Goal: Task Accomplishment & Management: Complete application form

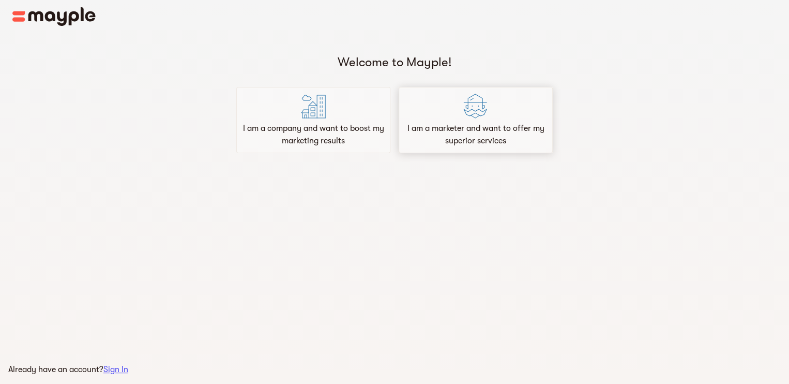
click at [462, 116] on div "I am a marketer and want to offer my superior services" at bounding box center [476, 120] width 154 height 66
click at [336, 130] on p "I am a company and want to boost my marketing results" at bounding box center [313, 134] width 145 height 25
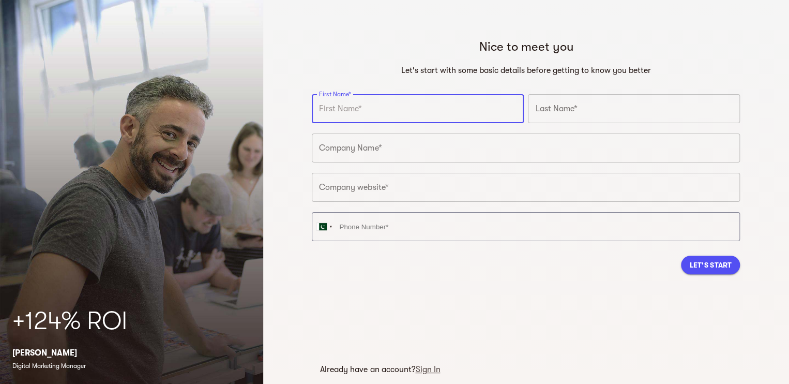
click at [378, 110] on input "text" at bounding box center [418, 108] width 212 height 29
click at [378, 113] on input "text" at bounding box center [418, 108] width 212 height 29
type input "m"
type input "Muhammad Sohaib"
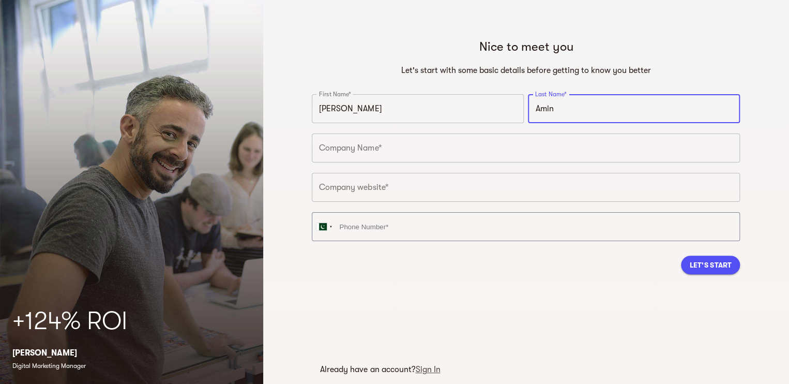
type input "Amin"
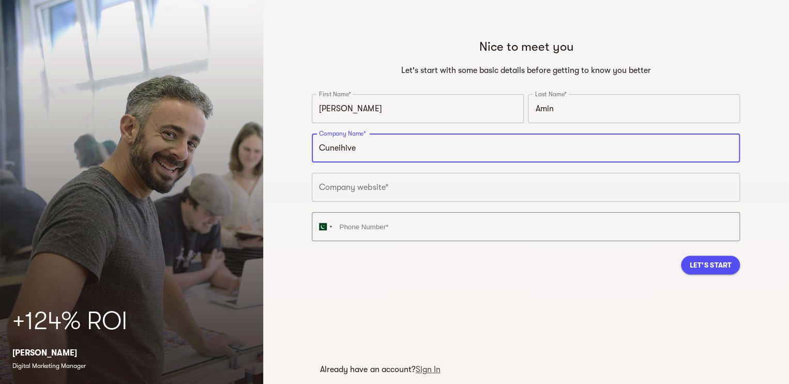
type input "Cuneihive"
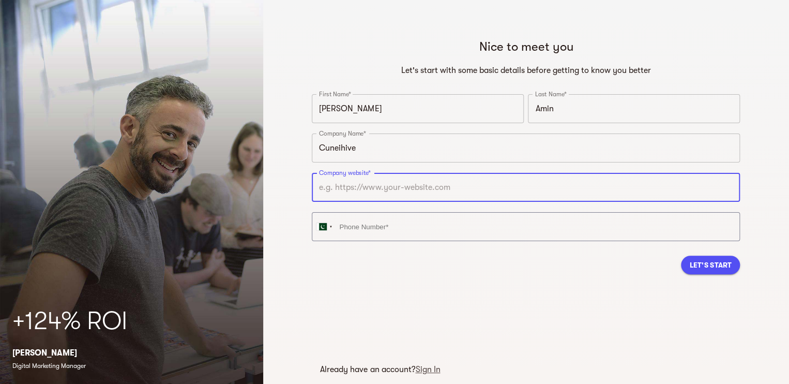
click at [385, 188] on input "text" at bounding box center [526, 187] width 428 height 29
paste input "https://cuneihive.com/"
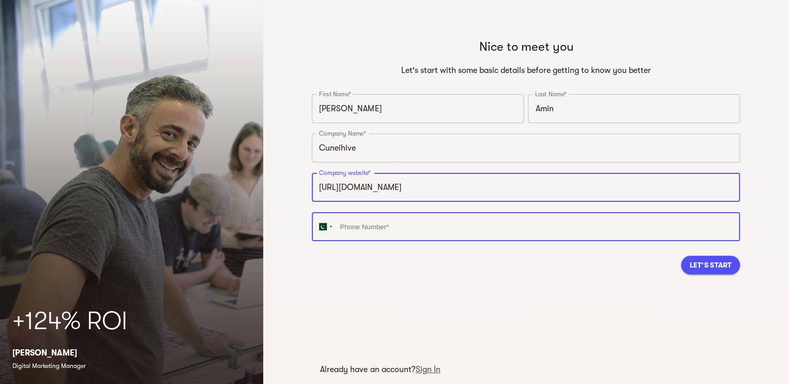
click at [397, 227] on input "tel" at bounding box center [526, 226] width 428 height 29
type input "https://cuneihive.com"
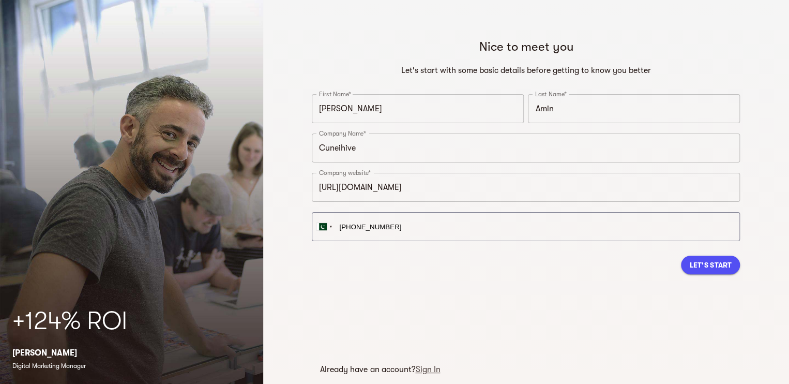
click at [705, 268] on span "Let's Start" at bounding box center [711, 265] width 42 height 12
type input "+92 326 7764242"
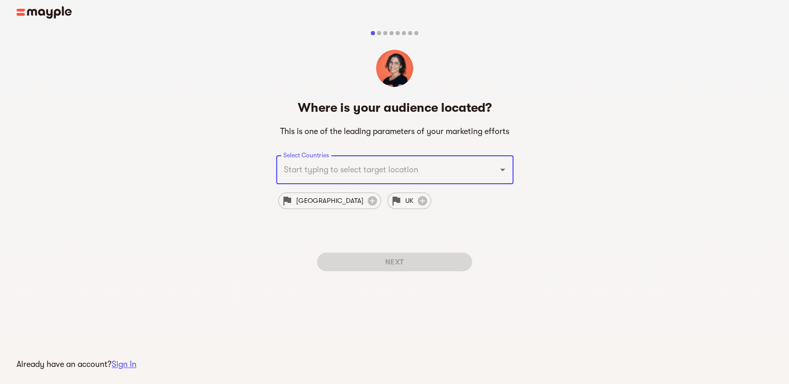
click at [410, 173] on input "Select Countries" at bounding box center [380, 170] width 199 height 20
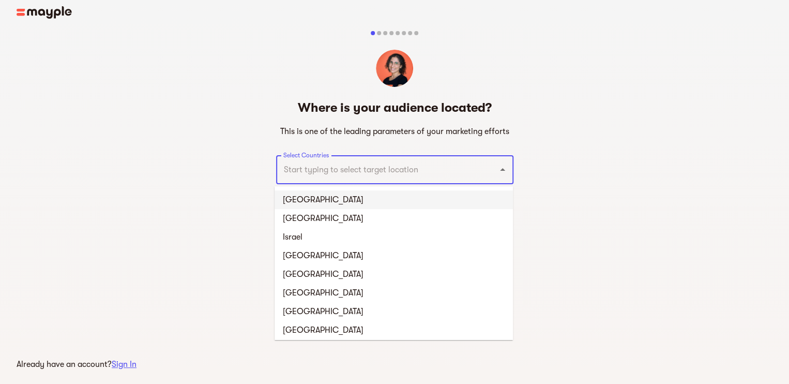
click at [331, 205] on li "United States" at bounding box center [394, 199] width 238 height 19
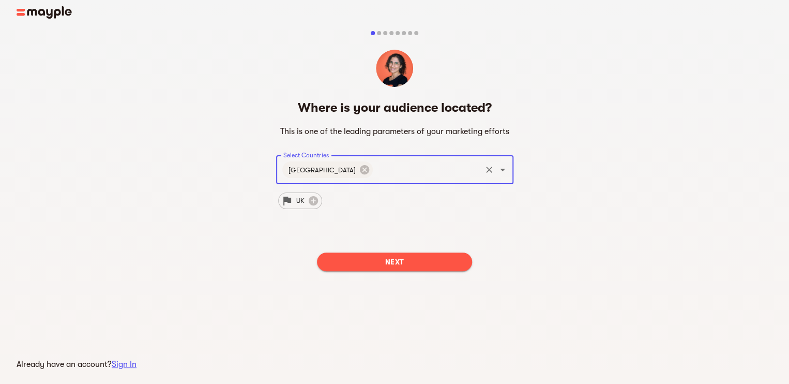
click at [375, 171] on input "Select Countries" at bounding box center [428, 170] width 106 height 20
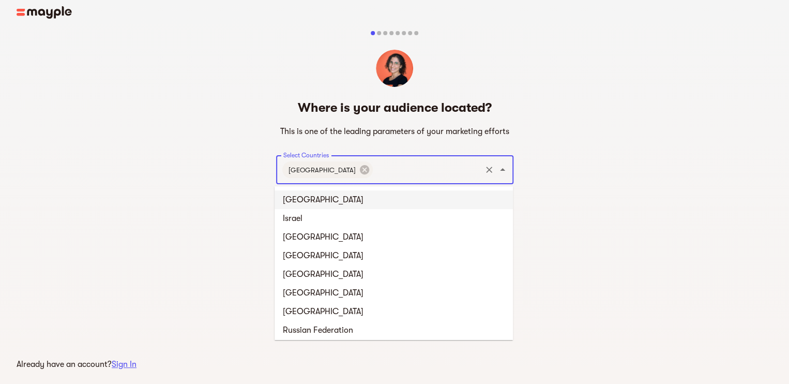
type input "u"
click at [332, 197] on li "United Kingdom" at bounding box center [394, 199] width 238 height 19
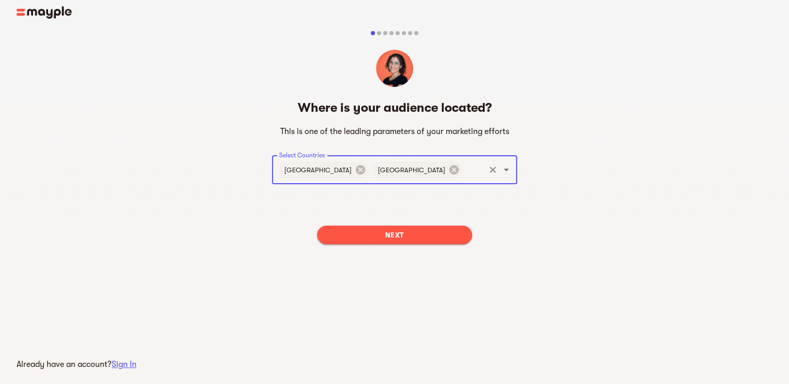
click at [464, 171] on input "Select Countries" at bounding box center [474, 170] width 20 height 20
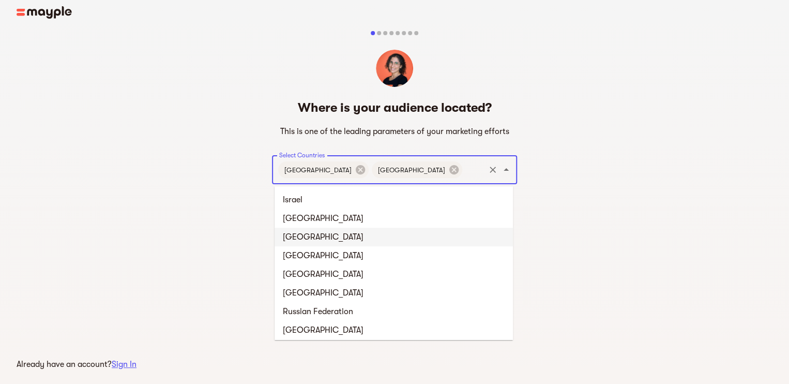
click at [321, 232] on li "Germany" at bounding box center [394, 237] width 238 height 19
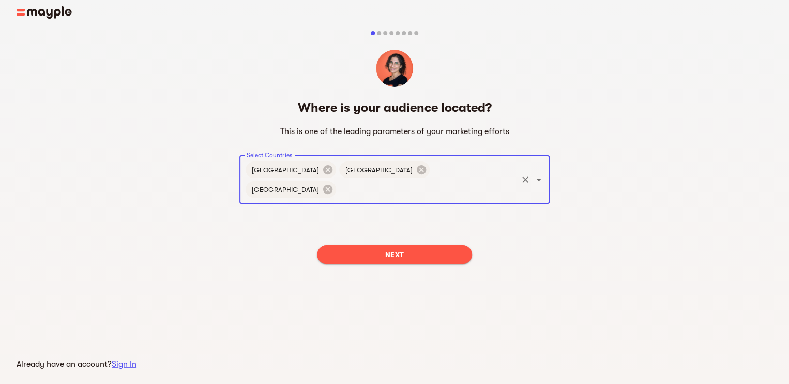
click at [479, 180] on input "Select Countries" at bounding box center [427, 190] width 178 height 20
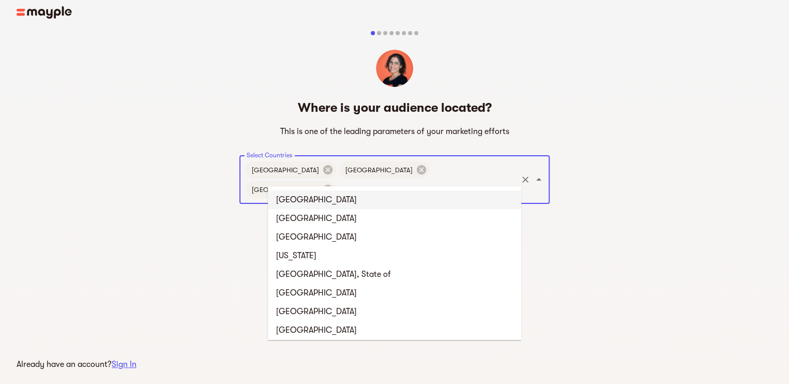
type input "pak"
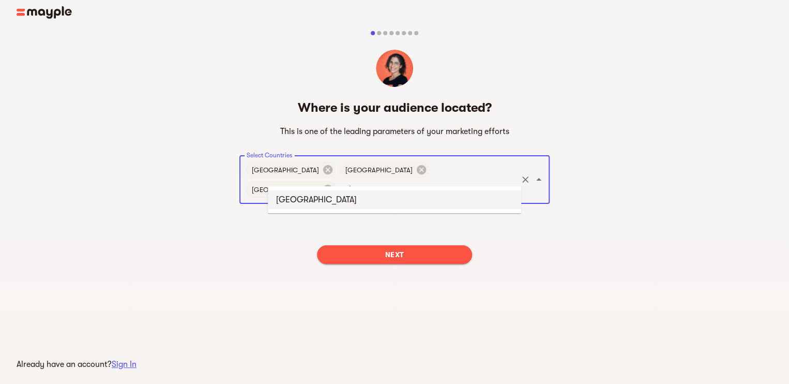
click at [376, 202] on li "Pakistan" at bounding box center [394, 199] width 253 height 19
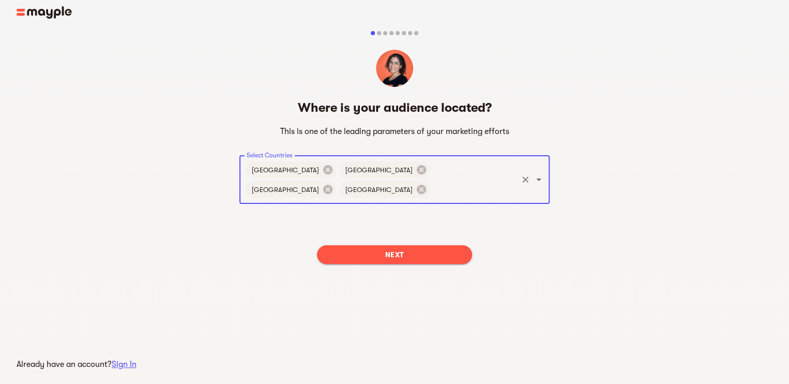
click at [497, 180] on input "Select Countries" at bounding box center [473, 190] width 85 height 20
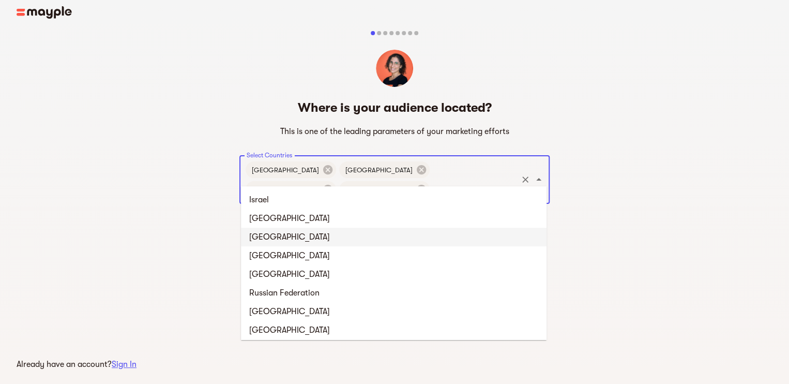
click at [343, 235] on li "[GEOGRAPHIC_DATA]" at bounding box center [394, 237] width 306 height 19
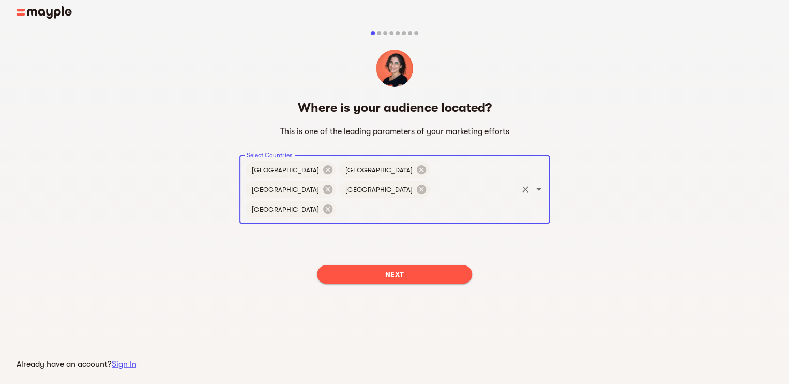
click at [338, 199] on input "Select Countries" at bounding box center [427, 209] width 178 height 20
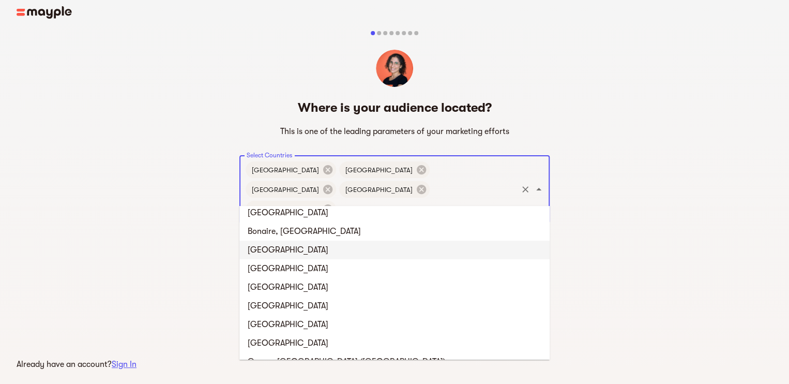
scroll to position [41, 0]
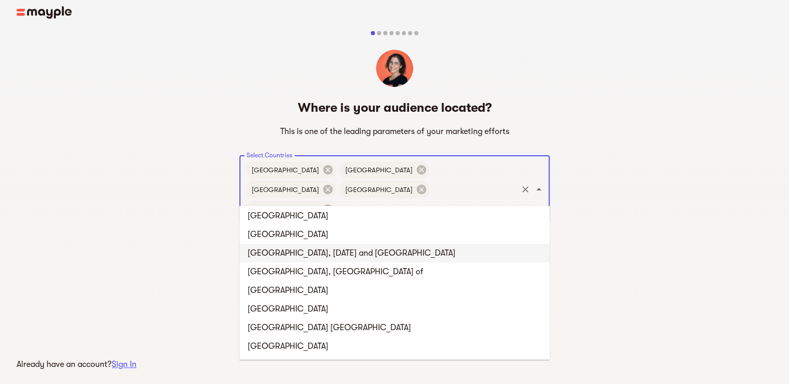
type input "uni"
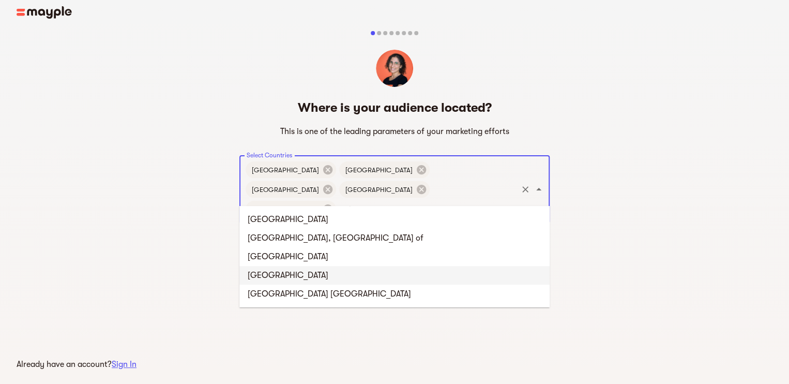
click at [300, 275] on li "United Arab Emirates" at bounding box center [395, 275] width 310 height 19
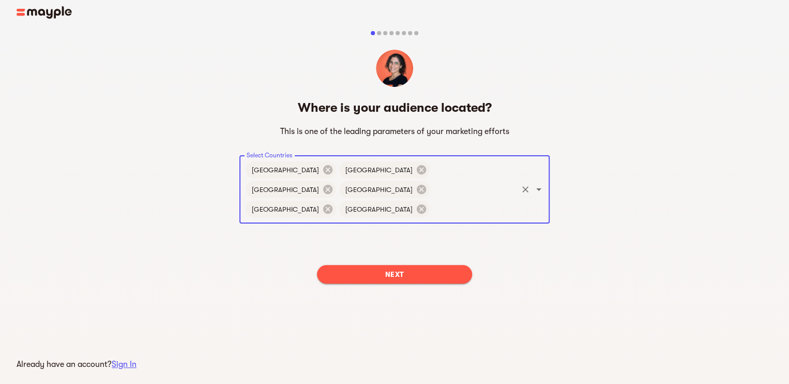
click at [413, 268] on span "Next" at bounding box center [394, 274] width 139 height 12
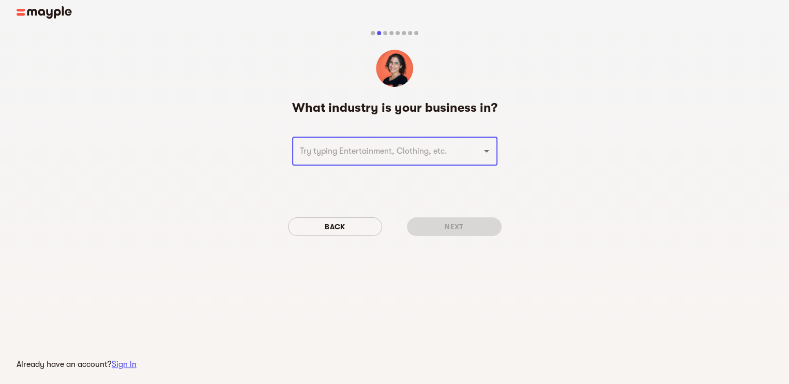
click at [382, 144] on input "text" at bounding box center [380, 151] width 167 height 20
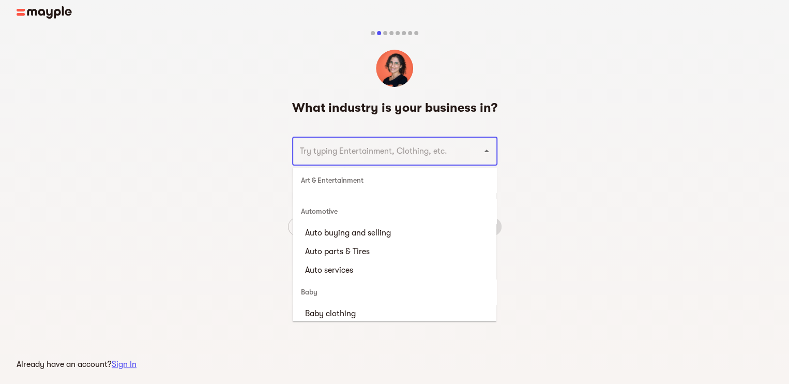
scroll to position [271, 0]
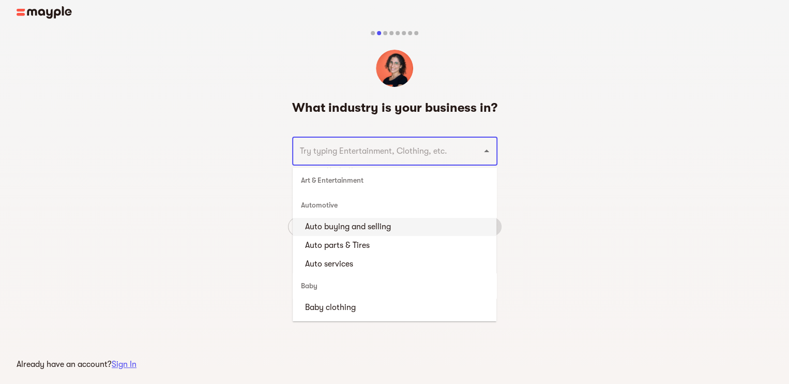
click at [365, 150] on input "text" at bounding box center [380, 151] width 167 height 20
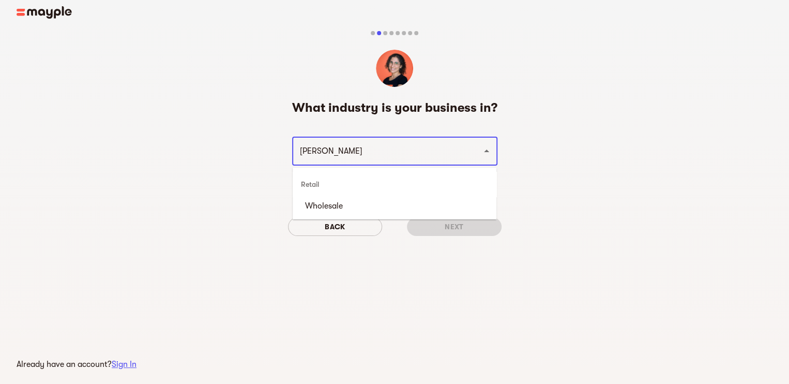
click at [354, 163] on div "sal ​" at bounding box center [394, 151] width 205 height 29
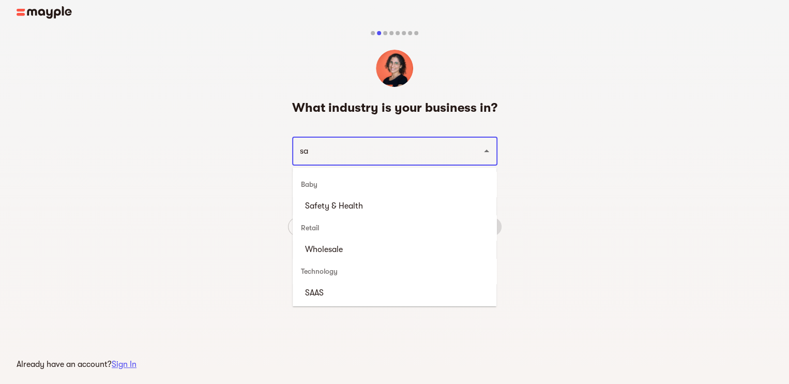
type input "s"
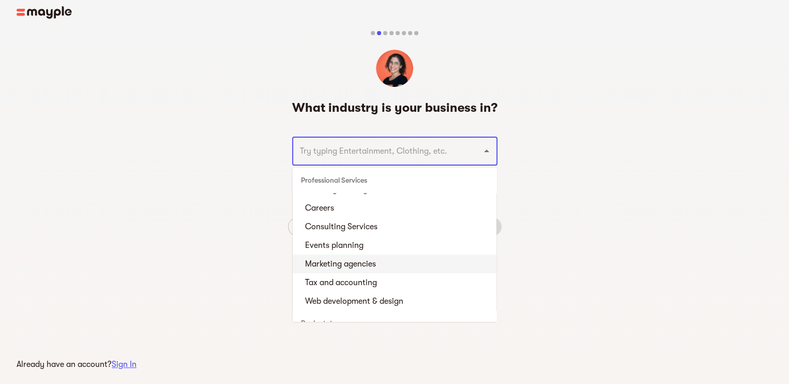
scroll to position [2789, 0]
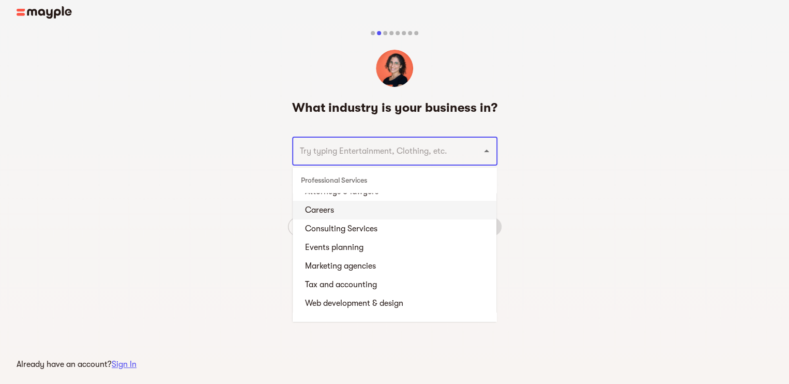
click at [337, 208] on li "Careers" at bounding box center [395, 210] width 204 height 19
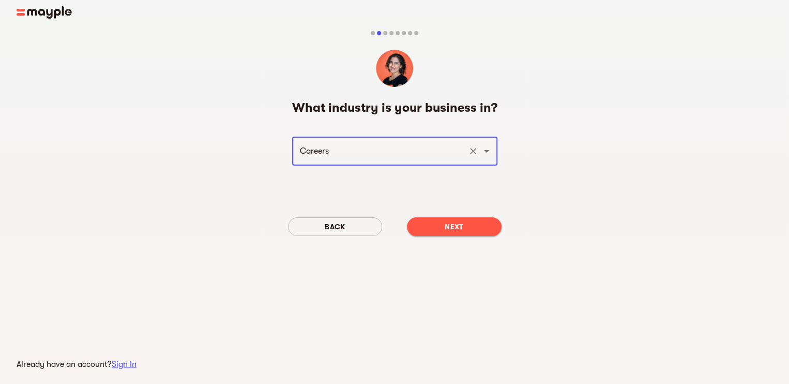
click at [381, 155] on input "Careers" at bounding box center [380, 151] width 167 height 20
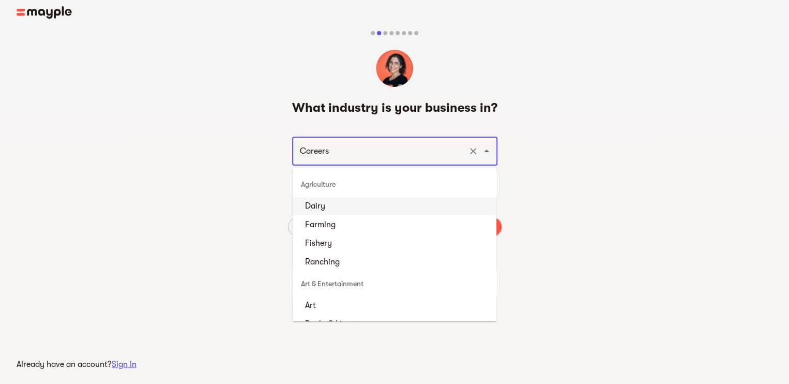
scroll to position [1264, 0]
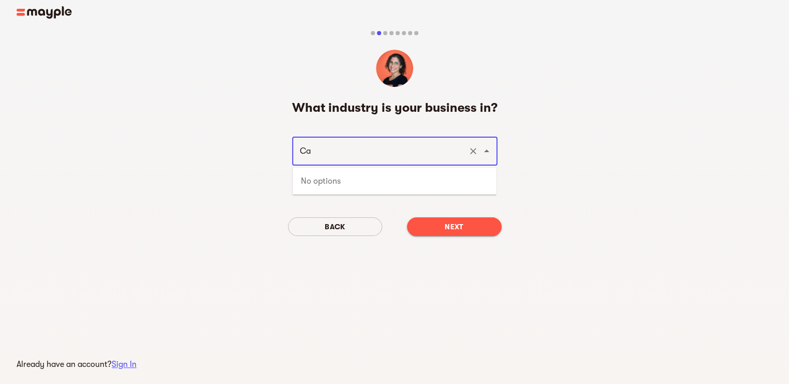
type input "C"
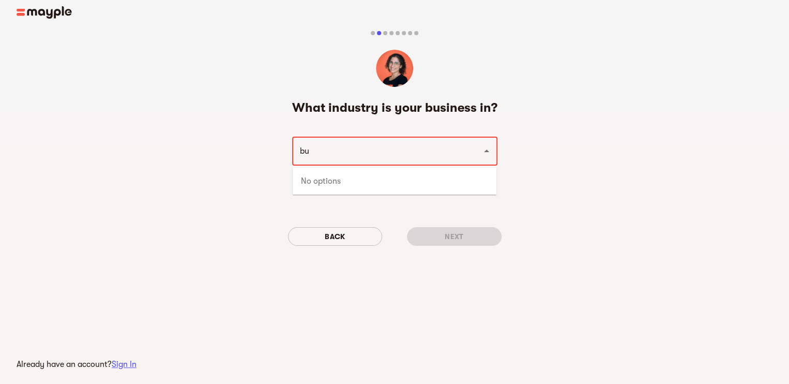
type input "b"
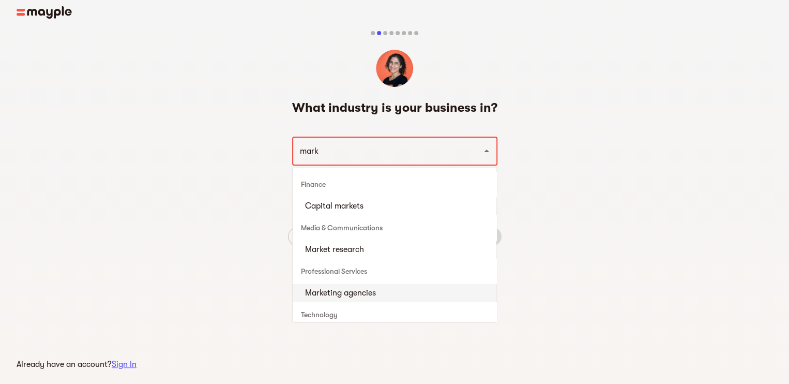
click at [341, 292] on li "Marketing agencies" at bounding box center [395, 292] width 204 height 19
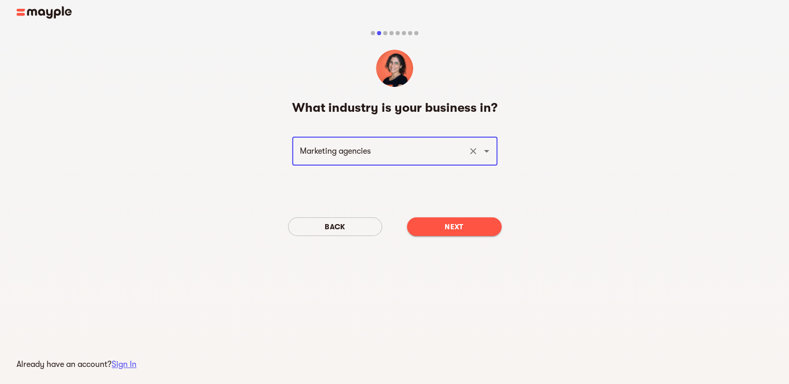
click at [487, 148] on icon "Open" at bounding box center [487, 151] width 12 height 12
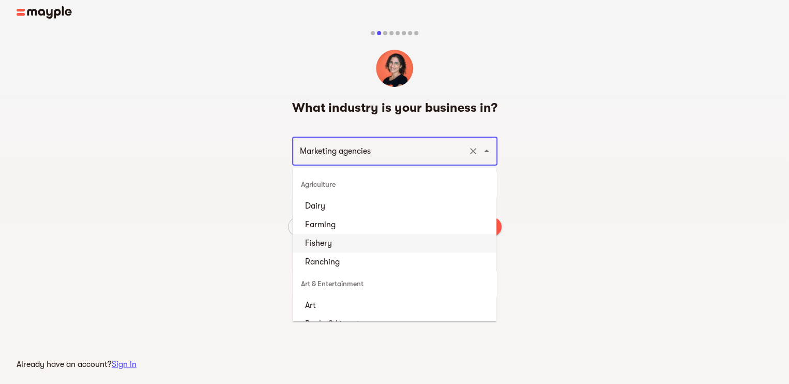
click at [487, 148] on icon "Close" at bounding box center [487, 151] width 12 height 12
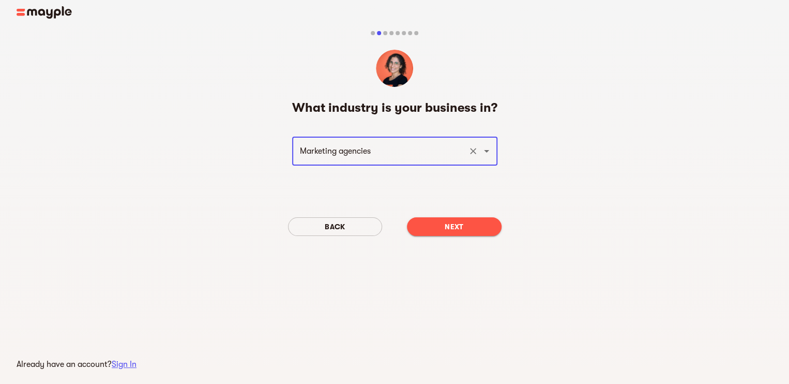
type input "Marketing agencies"
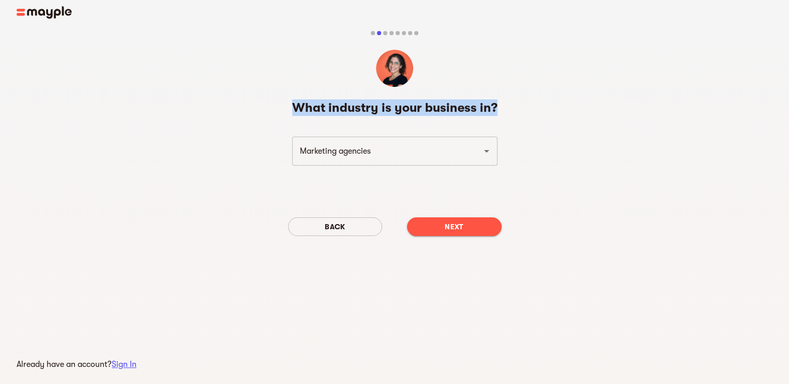
drag, startPoint x: 292, startPoint y: 102, endPoint x: 497, endPoint y: 88, distance: 205.3
click at [497, 88] on div "What industry is your business in? Marketing agencies ​ Back Next" at bounding box center [395, 146] width 214 height 259
copy h5 "What industry is your business in?"
click at [461, 162] on div "Marketing agencies ​" at bounding box center [394, 151] width 205 height 29
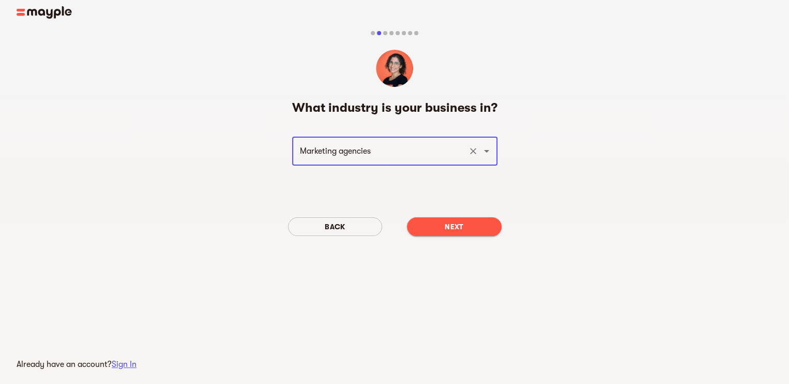
click at [485, 154] on icon "Open" at bounding box center [487, 151] width 12 height 12
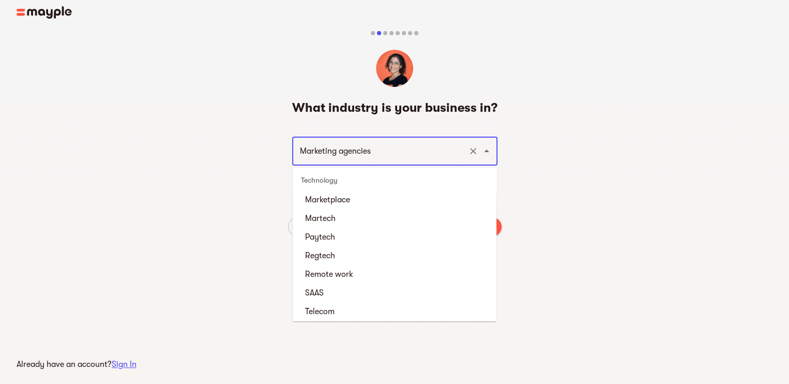
scroll to position [3715, 0]
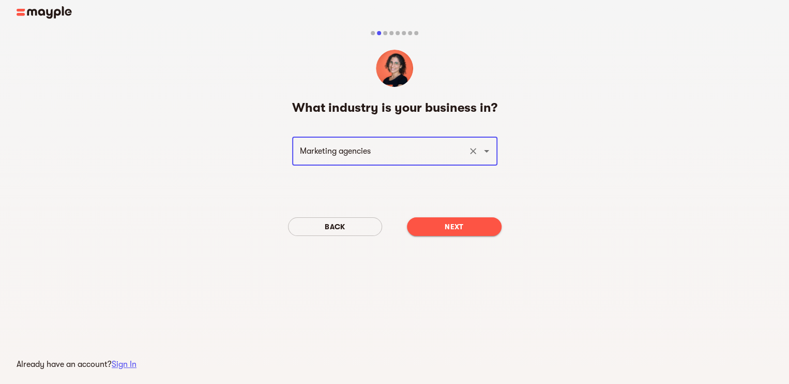
click at [485, 148] on icon "Open" at bounding box center [487, 151] width 12 height 12
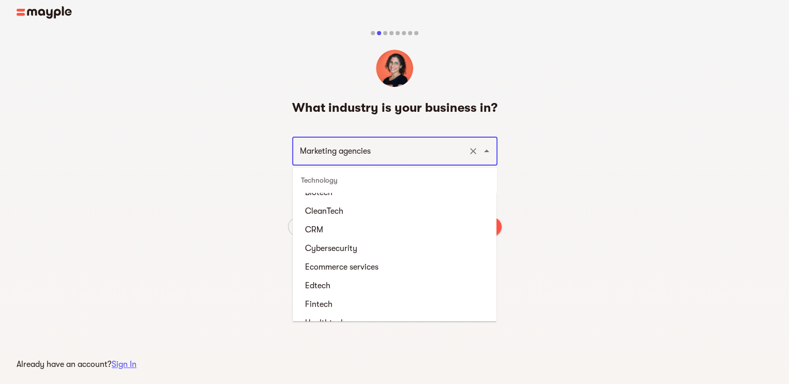
scroll to position [3535, 0]
drag, startPoint x: 294, startPoint y: 180, endPoint x: 300, endPoint y: 181, distance: 5.8
click at [300, 181] on div "Technology" at bounding box center [395, 180] width 204 height 25
drag, startPoint x: 300, startPoint y: 181, endPoint x: 339, endPoint y: 179, distance: 38.8
click at [339, 179] on div "Technology" at bounding box center [395, 180] width 204 height 25
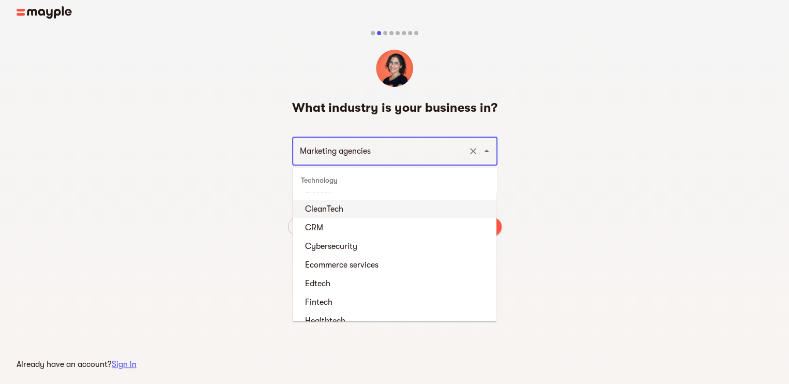
drag, startPoint x: 339, startPoint y: 179, endPoint x: 303, endPoint y: 180, distance: 35.7
click at [303, 180] on div "Technology" at bounding box center [395, 180] width 204 height 25
drag, startPoint x: 303, startPoint y: 180, endPoint x: 352, endPoint y: 177, distance: 48.7
click at [352, 177] on div "Technology" at bounding box center [395, 180] width 204 height 25
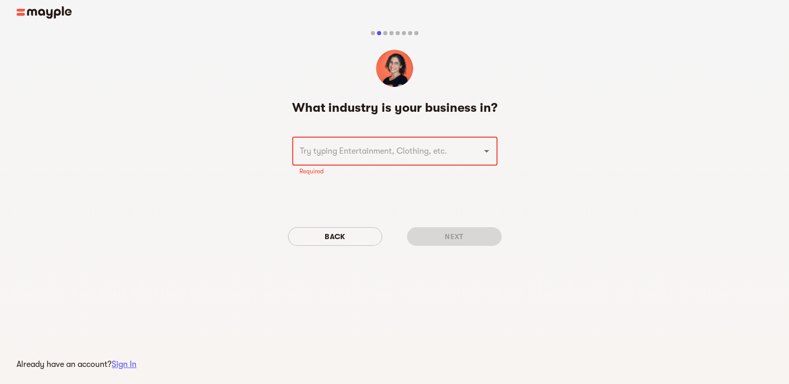
click at [383, 148] on input "text" at bounding box center [380, 151] width 167 height 20
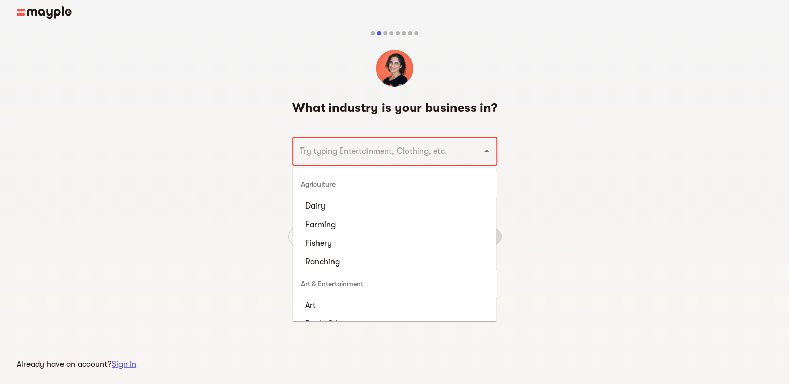
paste input "Marketing agencies"
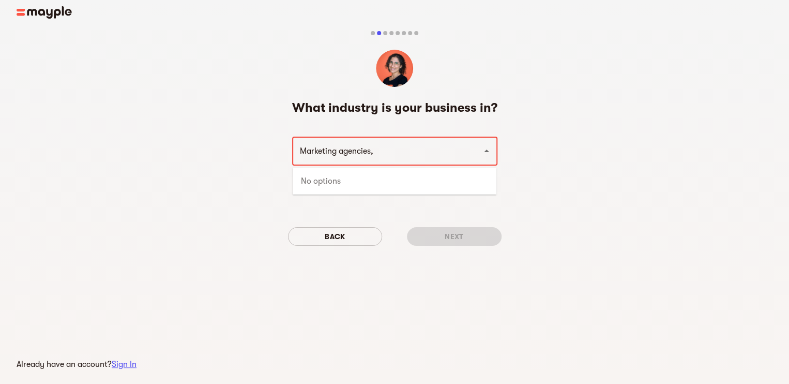
click at [420, 160] on input "Marketing agencies," at bounding box center [380, 151] width 167 height 20
type input "Marketing agencies"
click at [385, 210] on li "Marketing agencies" at bounding box center [395, 206] width 204 height 19
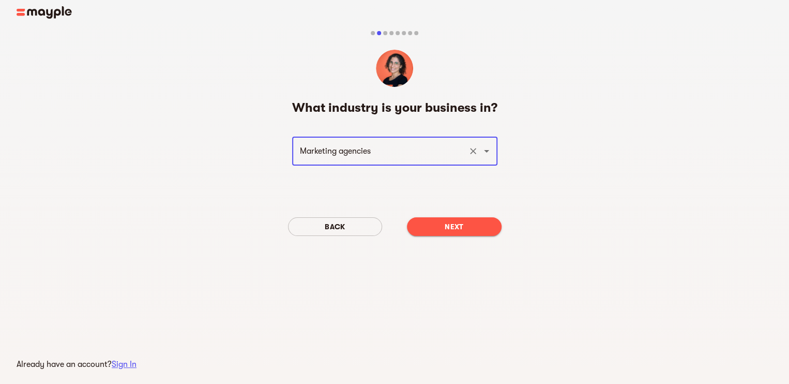
click at [464, 231] on span "Next" at bounding box center [454, 226] width 78 height 12
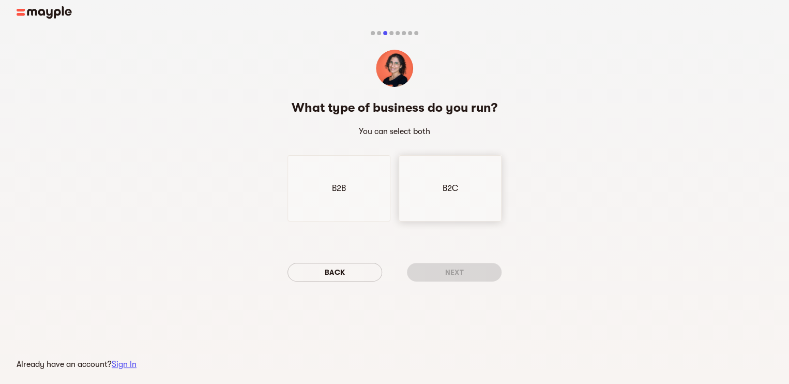
click at [441, 166] on div "B2C" at bounding box center [450, 188] width 103 height 66
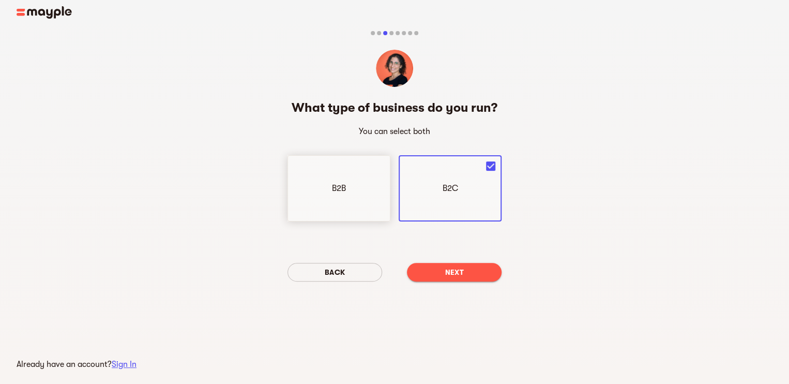
click at [348, 188] on div "B2B" at bounding box center [339, 188] width 103 height 66
click at [446, 273] on span "Next" at bounding box center [454, 272] width 78 height 12
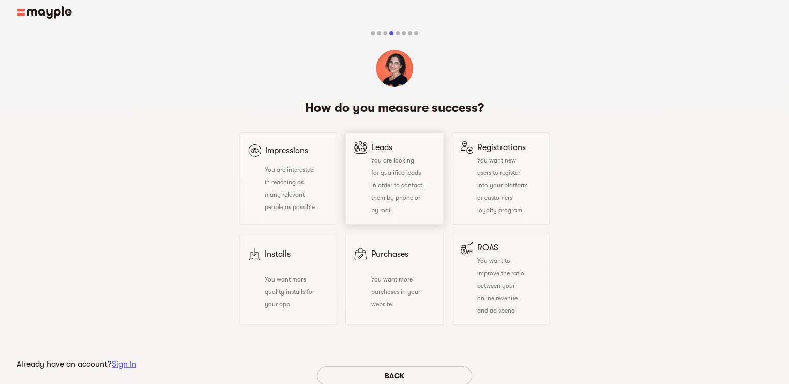
click at [389, 167] on div "You are looking for qualified leads in order to contact them by phone or by mail" at bounding box center [388, 185] width 68 height 62
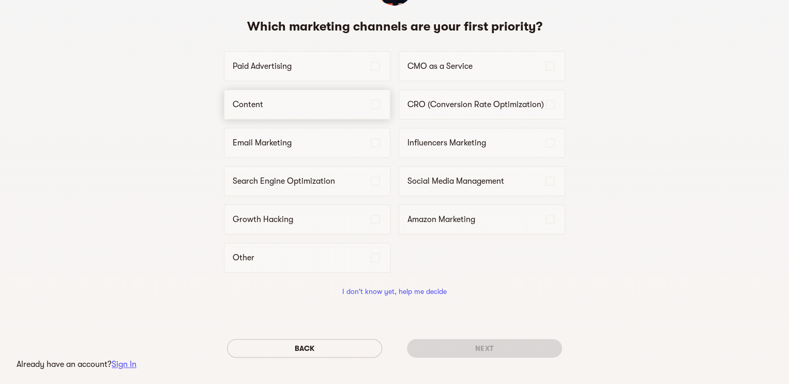
scroll to position [111, 0]
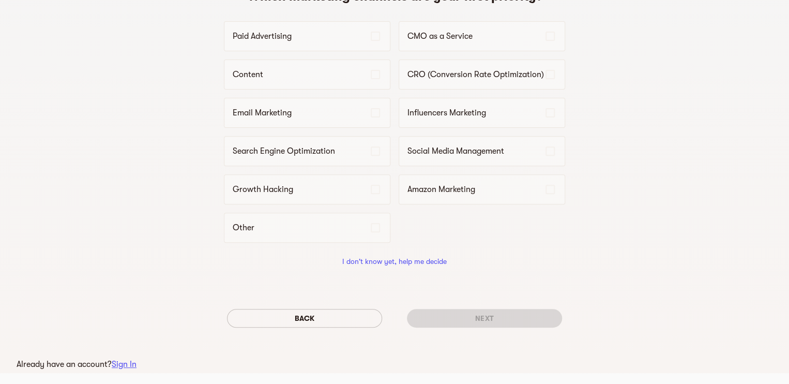
click at [313, 315] on span "Back" at bounding box center [304, 318] width 139 height 12
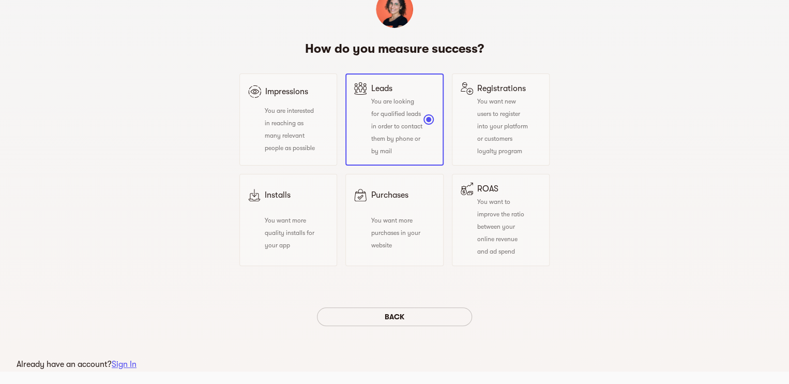
scroll to position [0, 0]
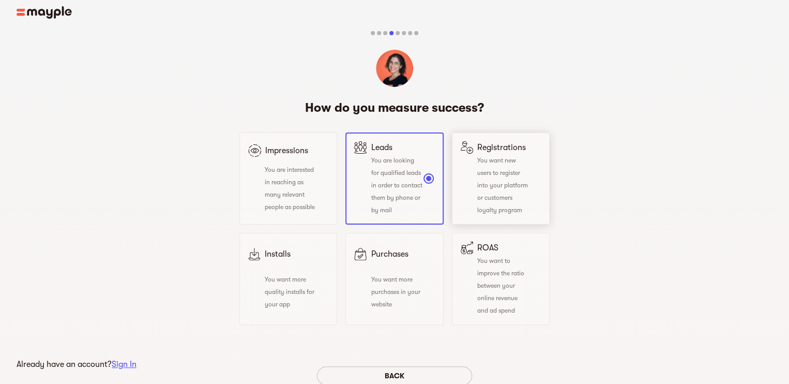
click at [509, 175] on span "You want new users to register into your platform or customers loyalty program" at bounding box center [502, 185] width 51 height 57
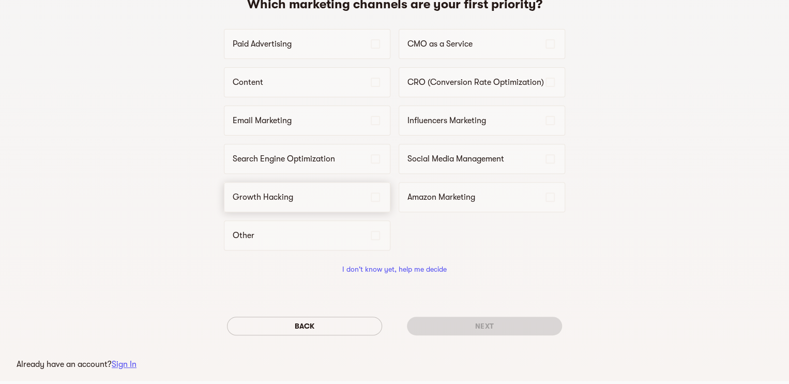
scroll to position [111, 0]
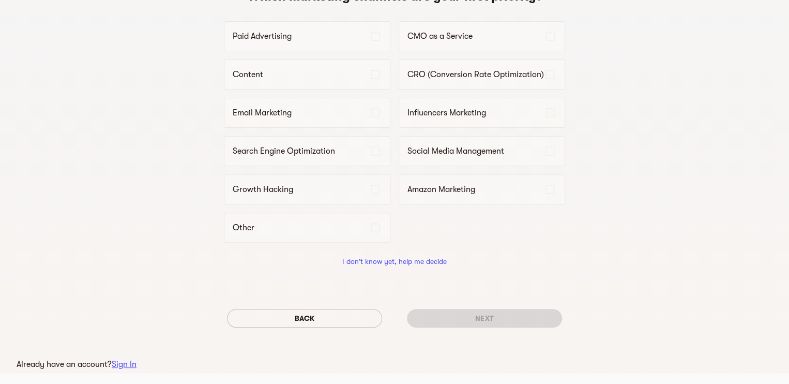
click at [333, 317] on span "Back" at bounding box center [304, 318] width 139 height 12
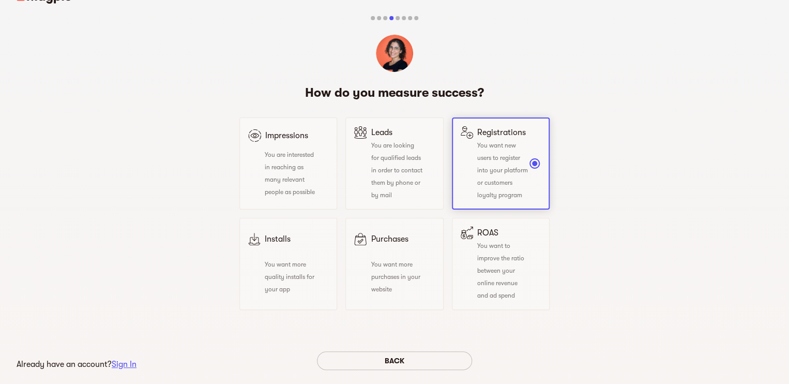
scroll to position [27, 0]
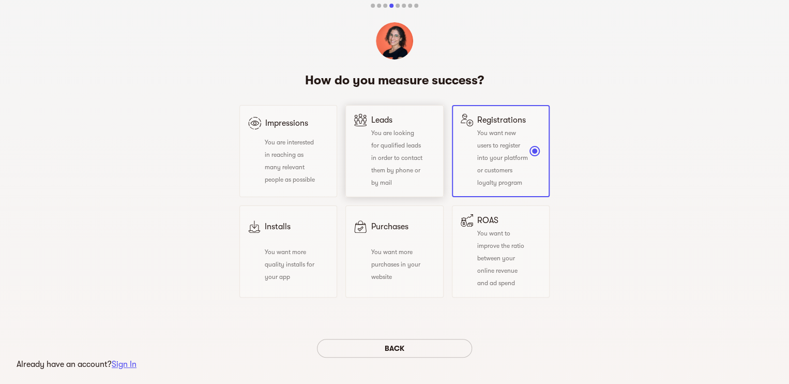
click at [387, 139] on div "You are looking for qualified leads in order to contact them by phone or by mail" at bounding box center [388, 157] width 68 height 62
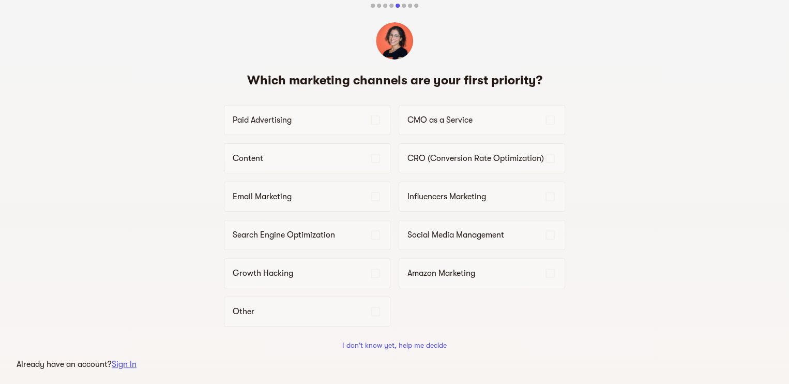
scroll to position [0, 0]
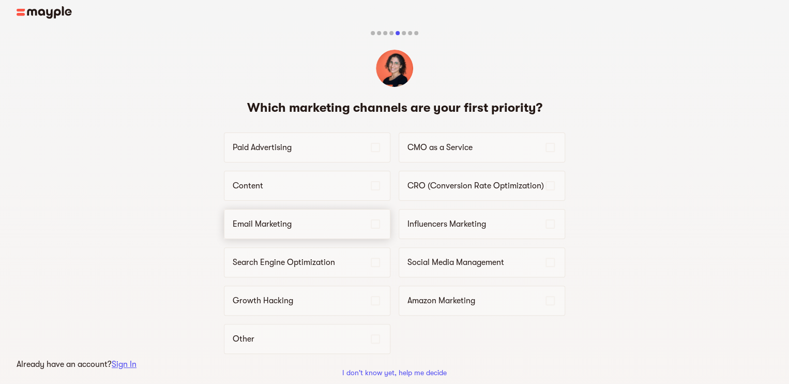
click at [341, 222] on p "Email Marketing" at bounding box center [301, 224] width 137 height 12
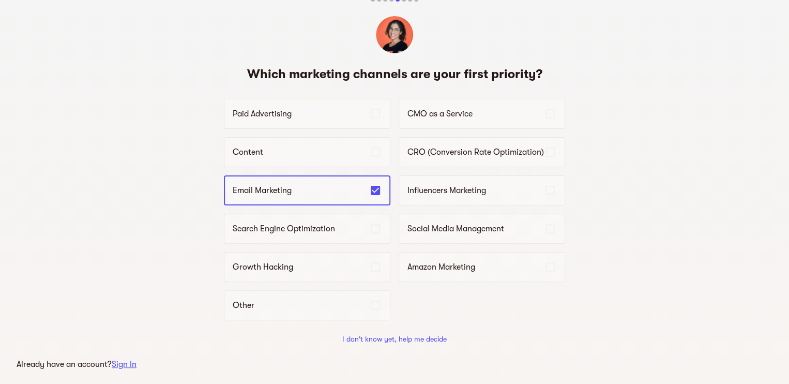
scroll to position [59, 0]
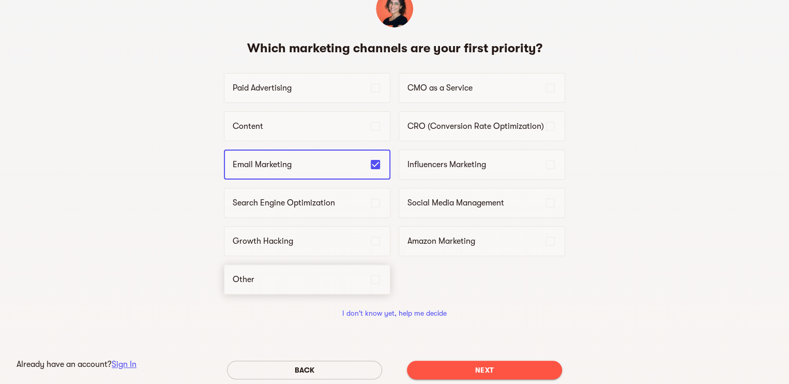
click at [372, 275] on icon at bounding box center [375, 279] width 12 height 12
click at [377, 204] on icon at bounding box center [375, 203] width 12 height 12
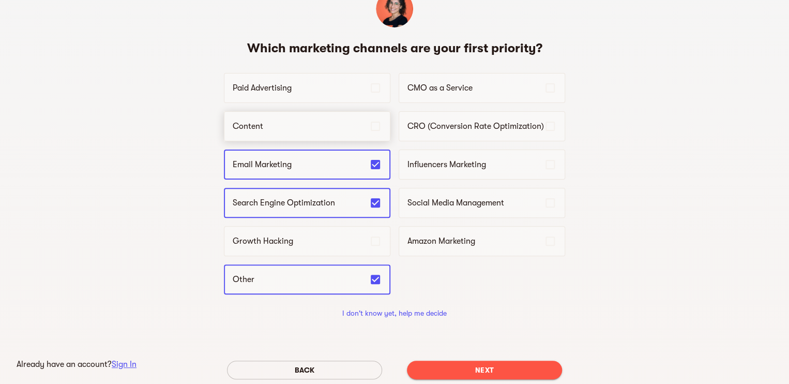
click at [369, 132] on icon at bounding box center [375, 126] width 12 height 12
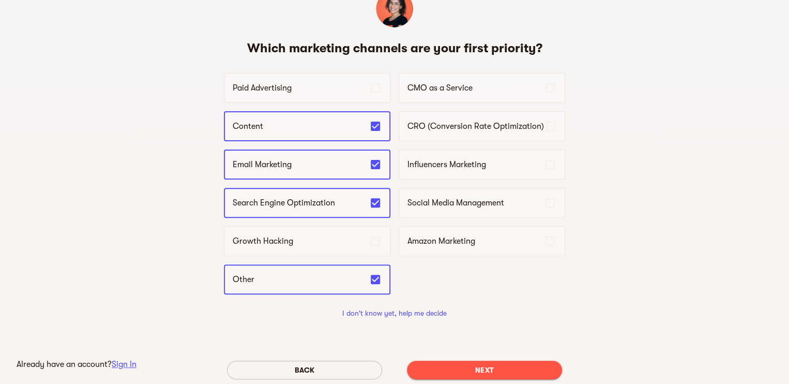
click at [460, 375] on button "Next" at bounding box center [484, 370] width 155 height 19
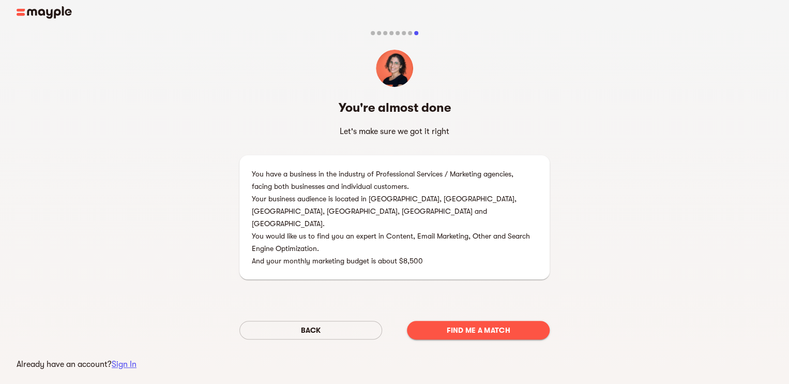
click at [475, 324] on span "Find me a match" at bounding box center [478, 330] width 126 height 12
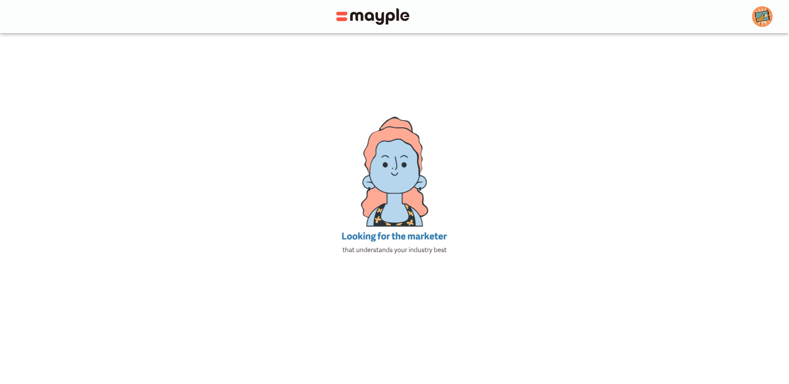
click at [131, 364] on div at bounding box center [394, 192] width 789 height 384
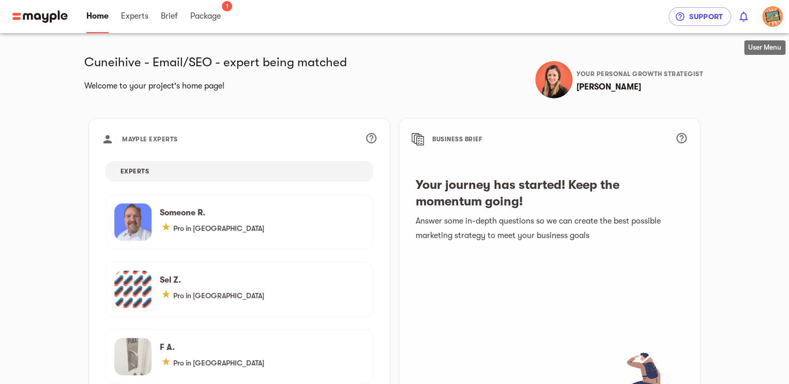
click at [773, 19] on img "button" at bounding box center [773, 16] width 21 height 21
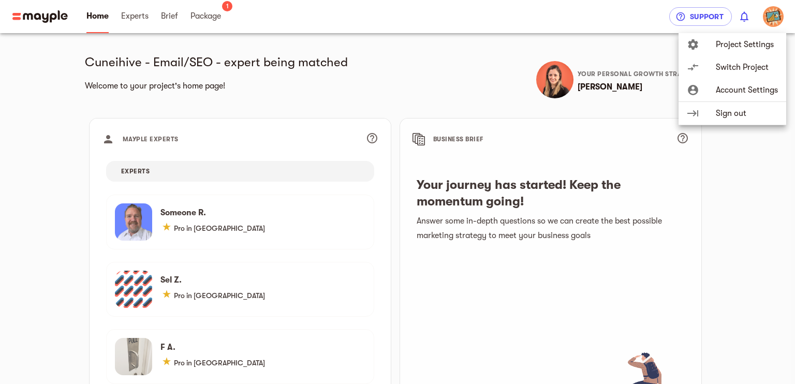
click at [715, 113] on span "Sign out" at bounding box center [746, 113] width 62 height 12
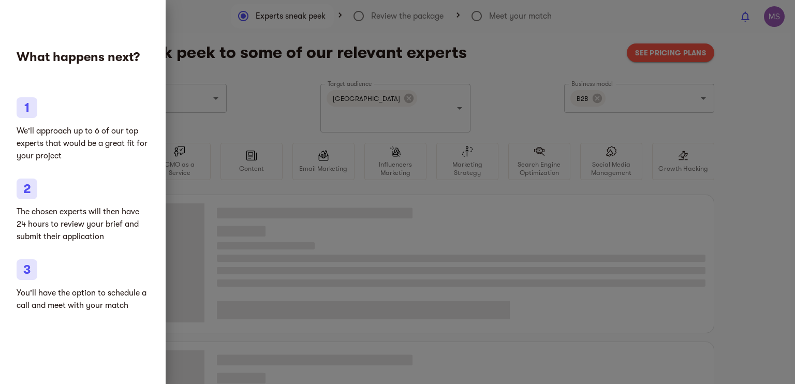
type input "CRM"
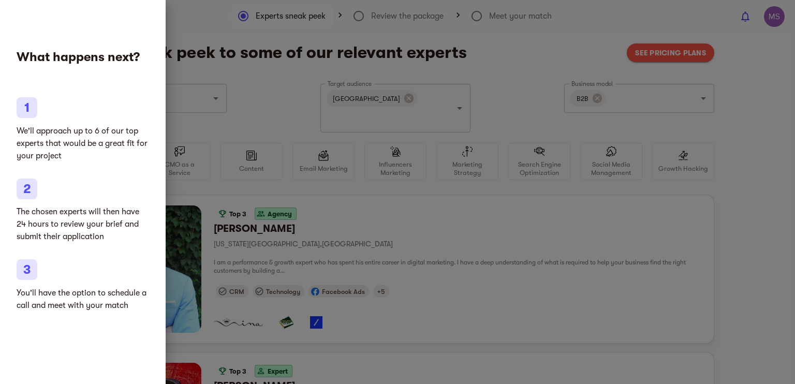
click at [602, 110] on div at bounding box center [397, 192] width 795 height 384
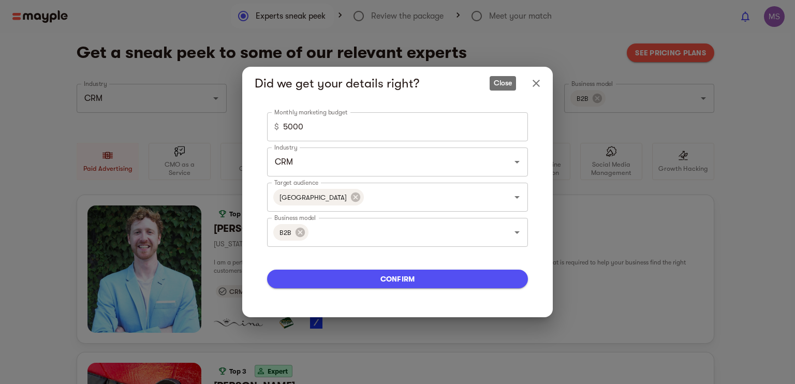
click at [533, 88] on icon "Close" at bounding box center [536, 83] width 12 height 12
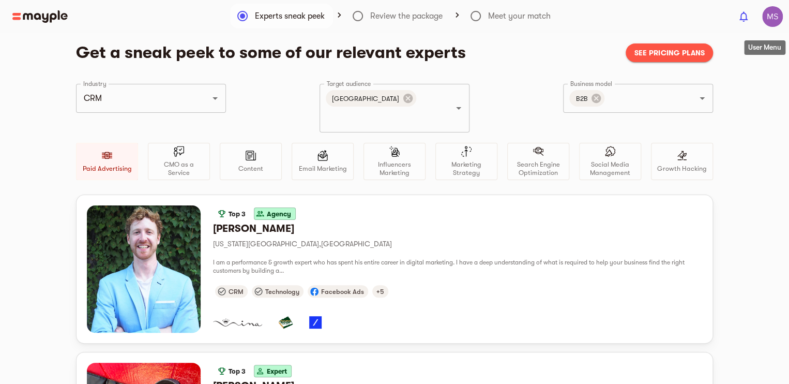
click at [776, 15] on img "button" at bounding box center [773, 16] width 21 height 21
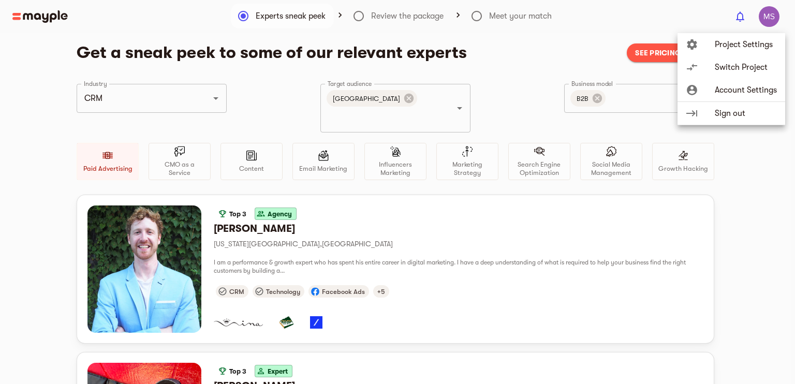
click at [735, 67] on span "Switch Project" at bounding box center [745, 67] width 62 height 12
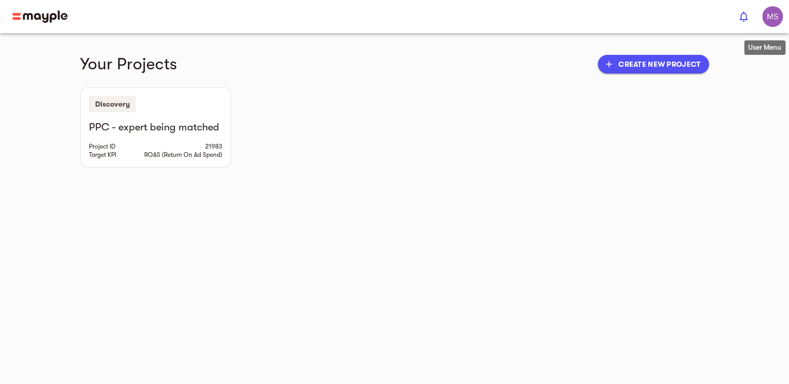
click at [772, 16] on img "button" at bounding box center [773, 16] width 21 height 21
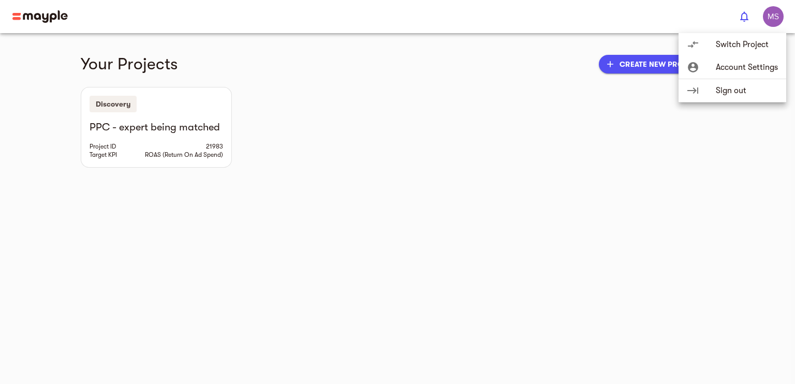
click at [727, 68] on span "Account Settings" at bounding box center [746, 67] width 62 height 12
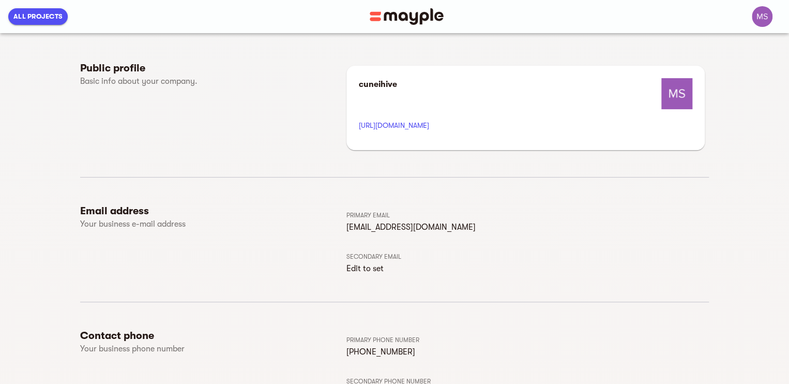
scroll to position [101, 0]
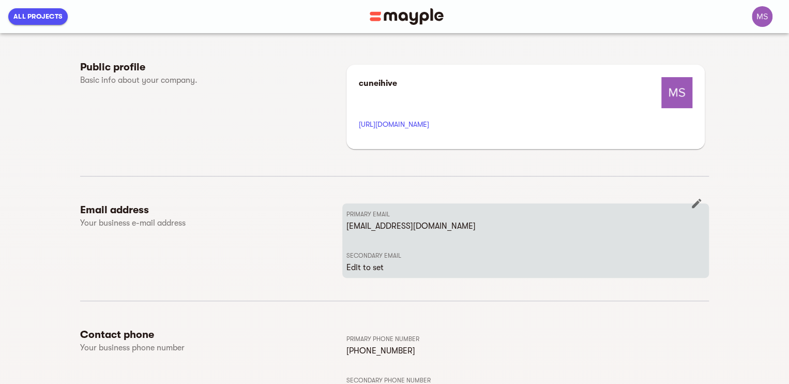
click at [362, 267] on p "Edit to set" at bounding box center [526, 267] width 359 height 12
click at [695, 203] on icon "button" at bounding box center [696, 203] width 9 height 9
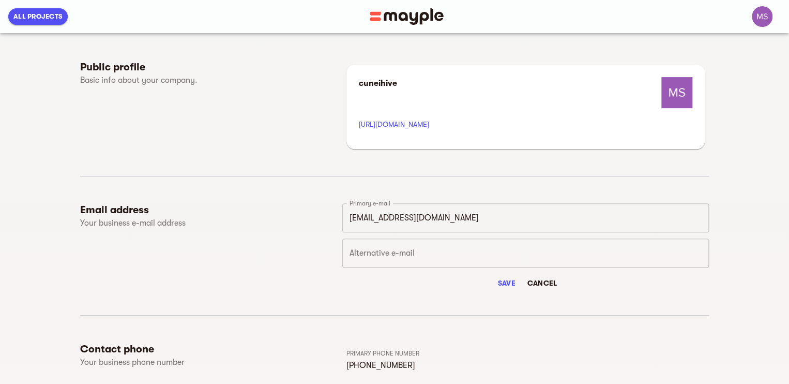
click at [407, 246] on input "text" at bounding box center [525, 252] width 367 height 29
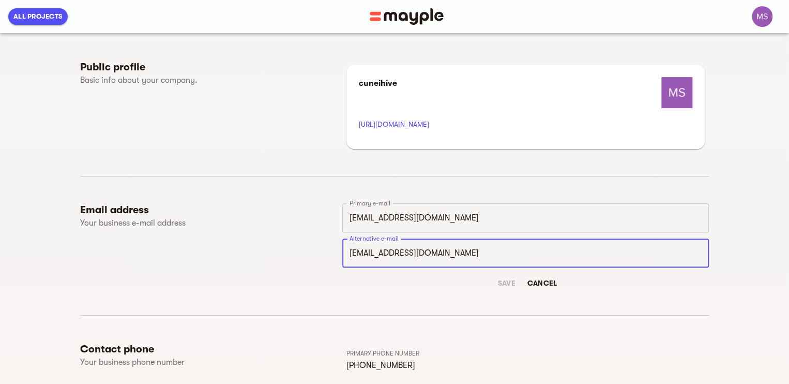
type input "msa.mrkatha@gmail.com"
click at [500, 281] on span "Save" at bounding box center [506, 283] width 25 height 12
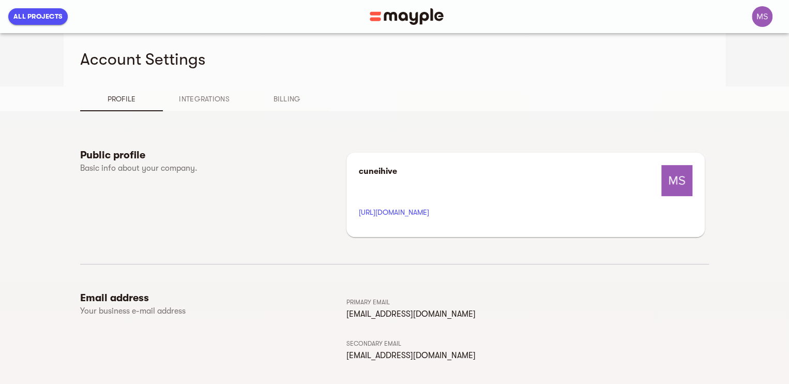
scroll to position [0, 0]
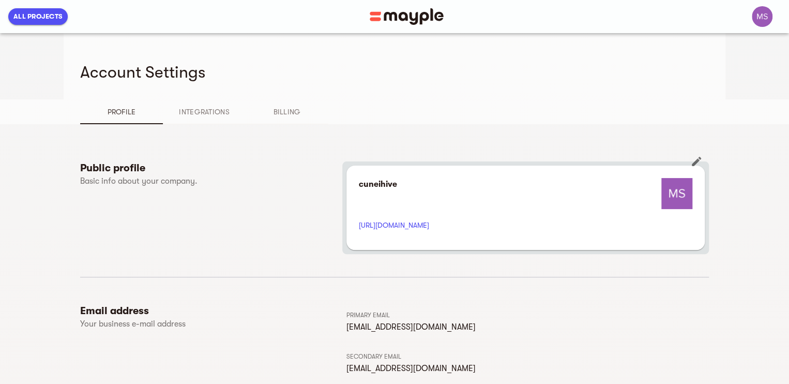
click at [696, 162] on icon "button" at bounding box center [696, 161] width 9 height 9
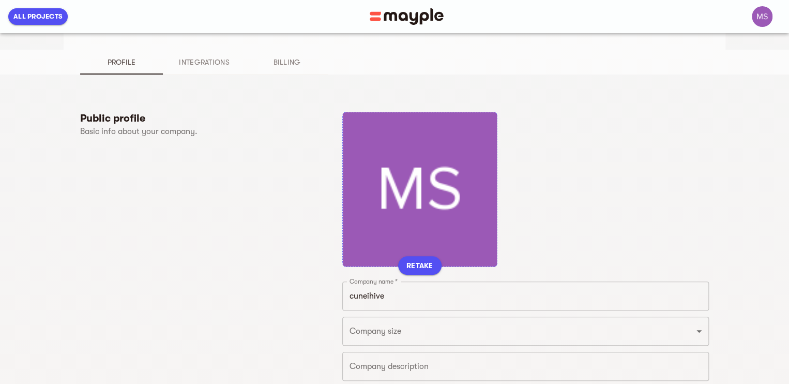
scroll to position [50, 0]
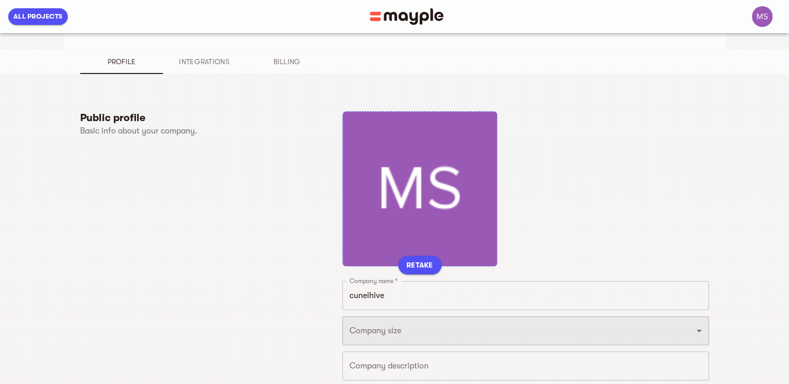
click at [398, 327] on select "Just 1 From 2 to 5 From 6 to 10 From 11 to 25 From 26 to 49 From 50 to 199 From…" at bounding box center [525, 330] width 367 height 29
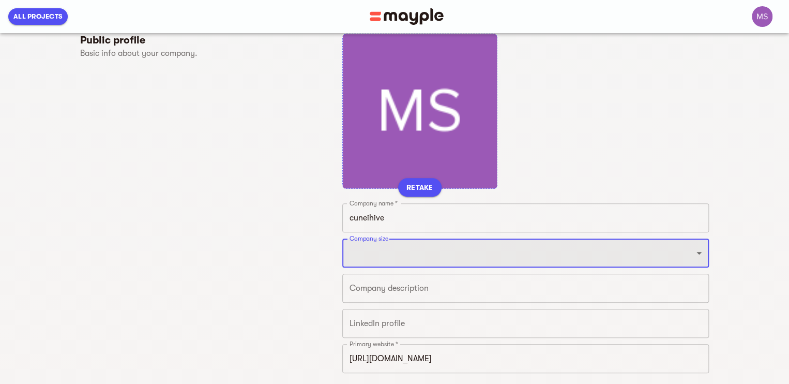
scroll to position [184, 0]
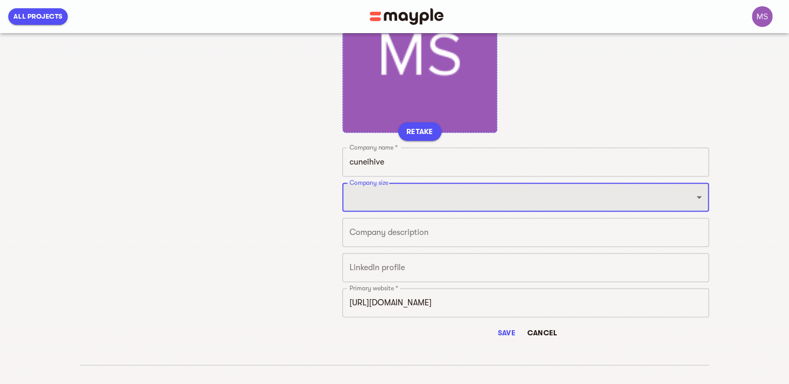
click at [386, 195] on select "Just 1 From 2 to 5 From 6 to 10 From 11 to 25 From 26 to 49 From 50 to 199 From…" at bounding box center [525, 197] width 367 height 29
select select "FROM_2_TO_5"
click at [342, 183] on select "Just 1 From 2 to 5 From 6 to 10 From 11 to 25 From 26 to 49 From 50 to 199 From…" at bounding box center [525, 197] width 367 height 29
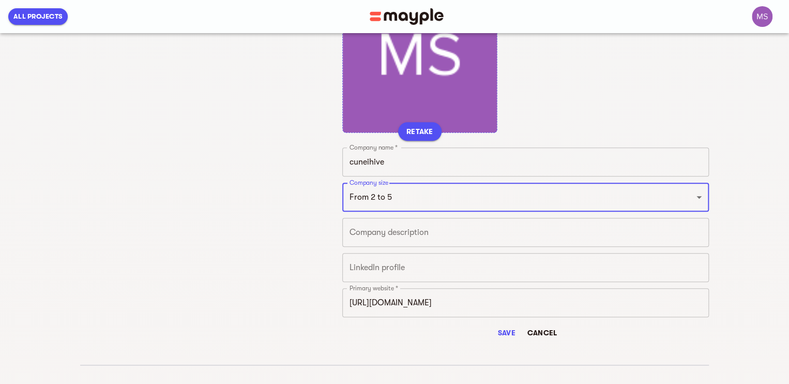
click at [412, 241] on div "x Company description" at bounding box center [525, 232] width 367 height 29
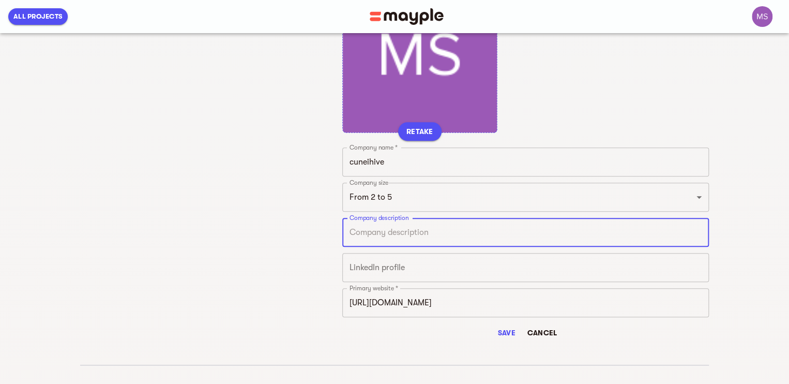
click at [406, 241] on div "x Company description" at bounding box center [525, 232] width 367 height 29
paste textarea "Cuneihive is a forward-thinking growth and operations agency that transforms bu…"
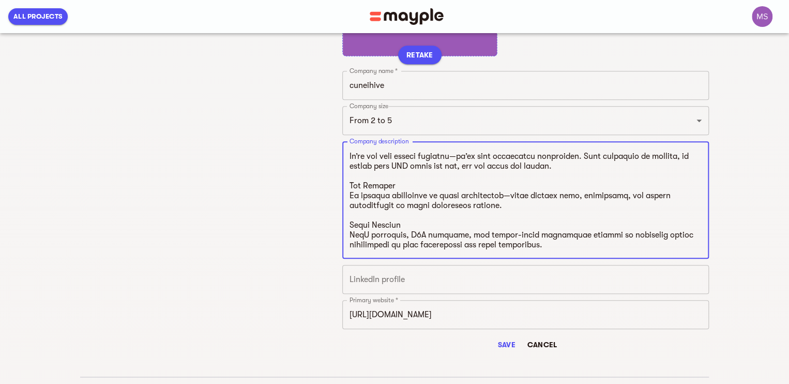
scroll to position [262, 0]
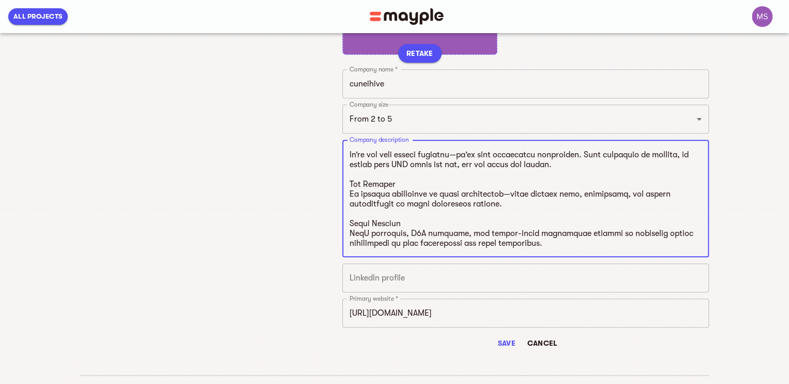
type textarea "Cuneihive is a forward-thinking growth and operations agency that transforms bu…"
click at [414, 272] on input "text" at bounding box center [525, 277] width 367 height 29
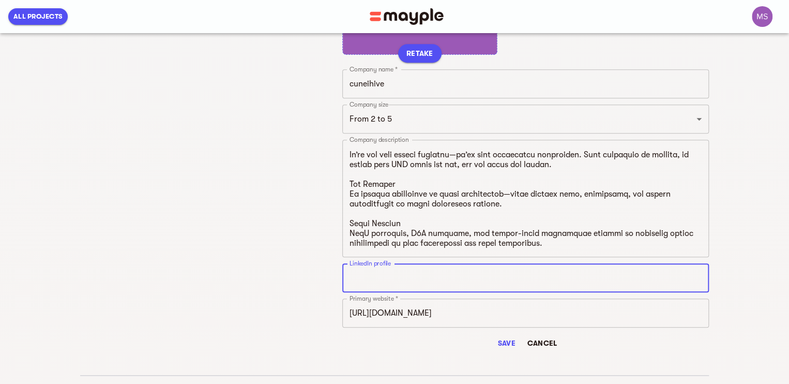
click at [419, 278] on input "text" at bounding box center [525, 277] width 367 height 29
paste input "https://www.linkedin.com/company/pixalaura"
type input "https://www.linkedin.com/company/cuneihive"
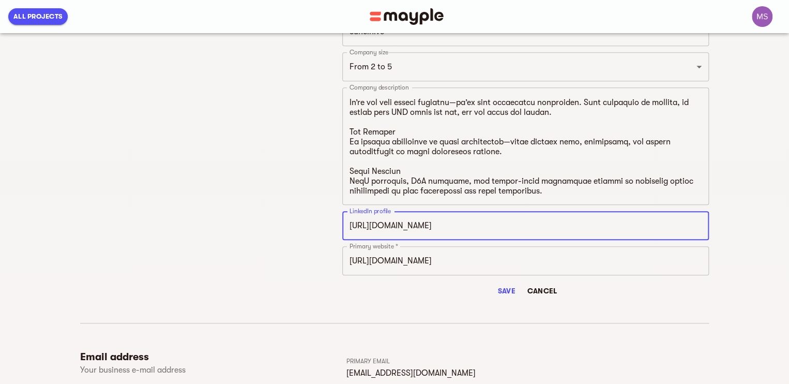
scroll to position [315, 0]
click at [506, 290] on span "Save" at bounding box center [506, 290] width 25 height 12
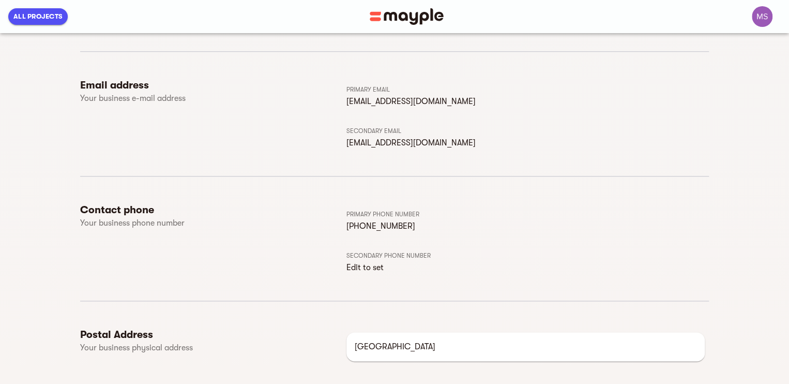
scroll to position [470, 0]
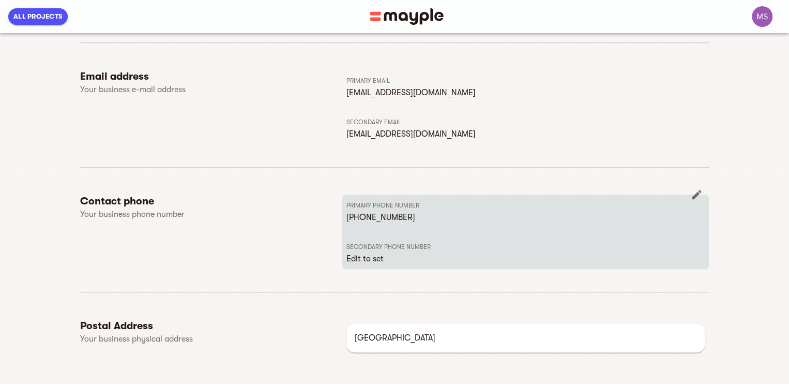
click at [356, 258] on p "Edit to set" at bounding box center [526, 258] width 359 height 12
click at [695, 195] on icon "button" at bounding box center [696, 194] width 9 height 9
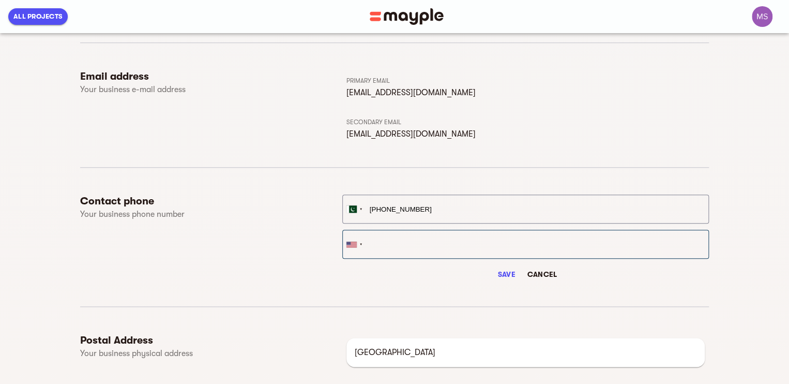
type input "0304 8882050"
click at [396, 240] on input "tel" at bounding box center [525, 244] width 367 height 29
drag, startPoint x: 377, startPoint y: 240, endPoint x: 400, endPoint y: 305, distance: 69.4
click at [400, 305] on div "Contact phone Your business phone number United States + 1 United Kingdom + 44 …" at bounding box center [394, 254] width 629 height 118
click at [356, 242] on div at bounding box center [352, 244] width 10 height 7
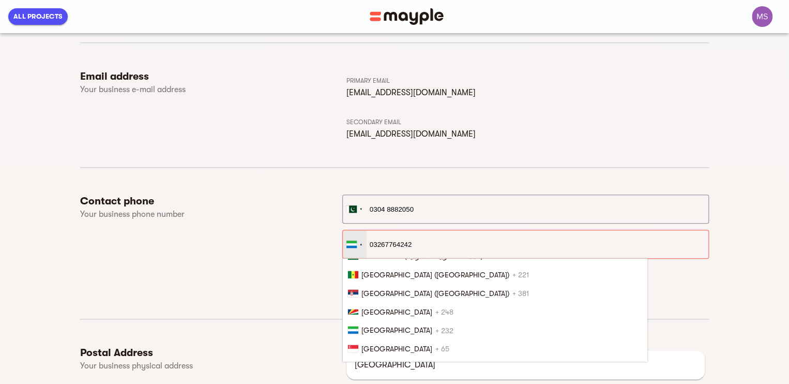
scroll to position [2963, 0]
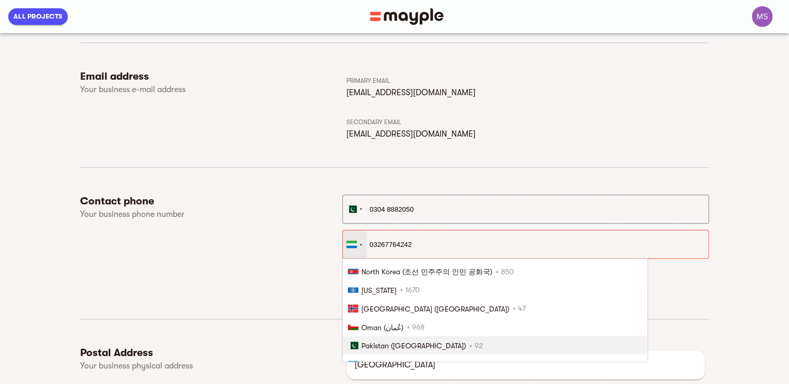
click at [387, 336] on li "Pakistan (‫پاکستان‬‎) + 92" at bounding box center [495, 345] width 304 height 19
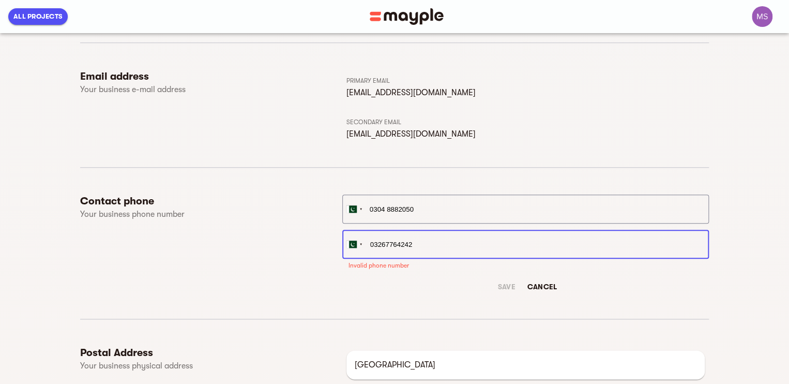
click at [383, 243] on input "03267764242" at bounding box center [525, 244] width 367 height 29
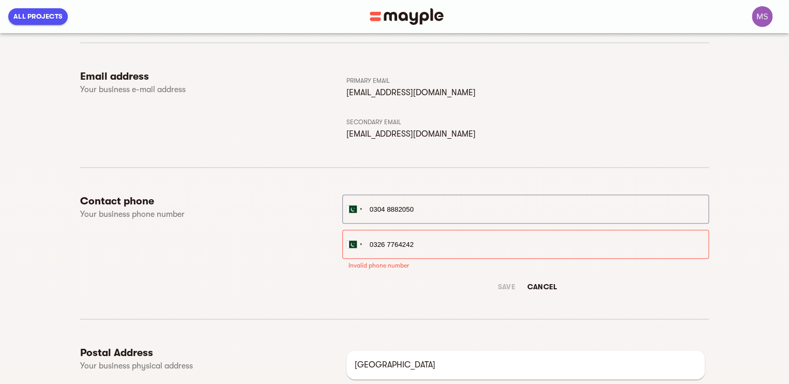
click at [439, 272] on div "United States + 1 United Kingdom + 44 Afghanistan (‫افغانستان‬‎) + 93 Albania (…" at bounding box center [525, 245] width 367 height 101
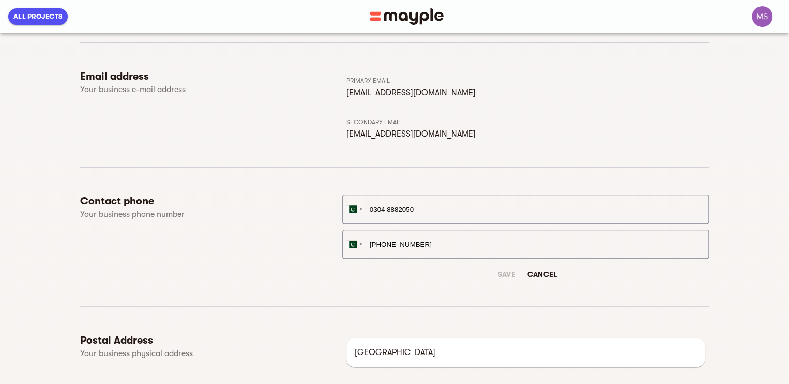
click at [505, 268] on div "Save Cancel" at bounding box center [525, 274] width 367 height 19
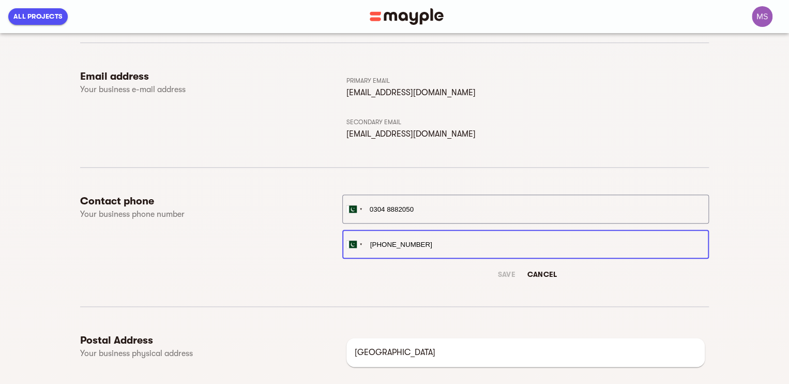
click at [376, 244] on input "+92 326 7764242" at bounding box center [525, 244] width 367 height 29
click at [386, 244] on input "+92 326 7764242" at bounding box center [525, 244] width 367 height 29
type input "326 7764242"
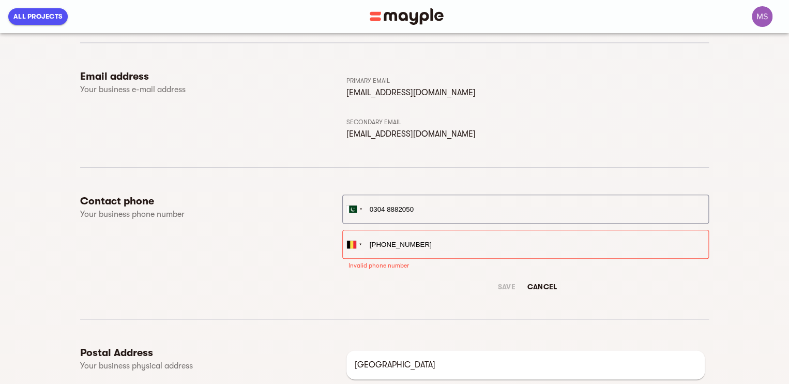
click at [532, 282] on button "Cancel" at bounding box center [542, 286] width 38 height 19
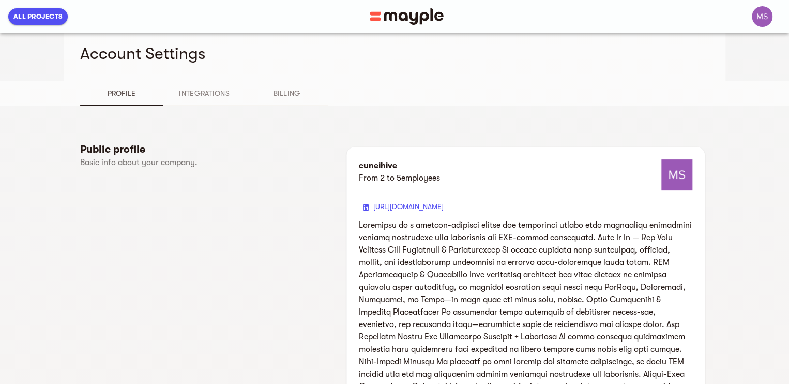
scroll to position [0, 0]
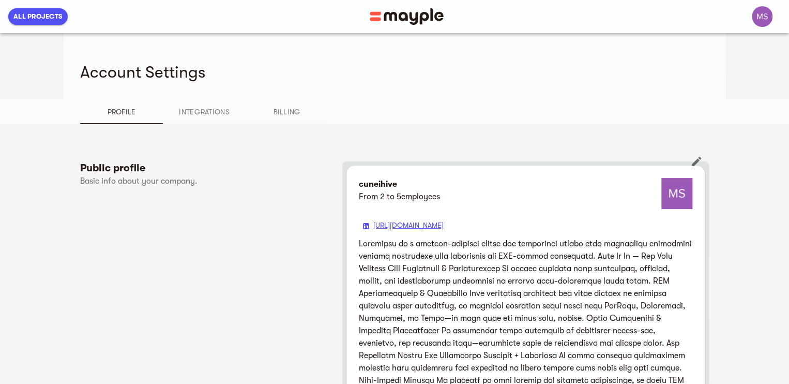
click at [393, 223] on link "https://cuneihive.com" at bounding box center [409, 225] width 70 height 8
click at [364, 227] on icon at bounding box center [366, 225] width 6 height 7
click at [195, 115] on span "Integrations" at bounding box center [204, 112] width 70 height 12
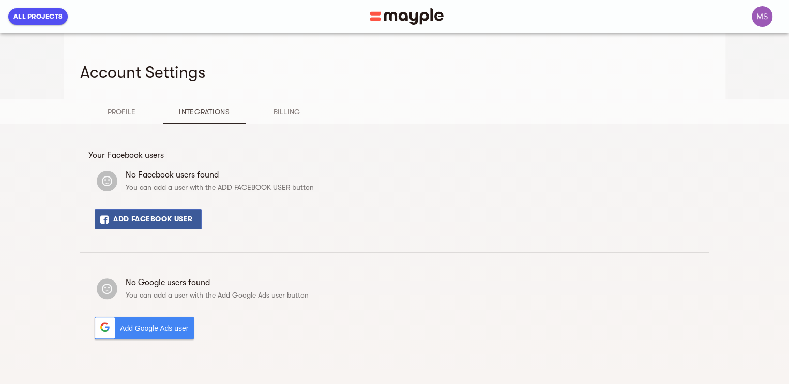
click at [147, 323] on span "Add Google Ads user" at bounding box center [156, 328] width 73 height 19
click at [165, 222] on button "Add Facebook User" at bounding box center [148, 219] width 107 height 20
click at [128, 337] on span "Add Google Ads user" at bounding box center [156, 328] width 73 height 19
click at [117, 110] on span "Profile" at bounding box center [121, 112] width 70 height 12
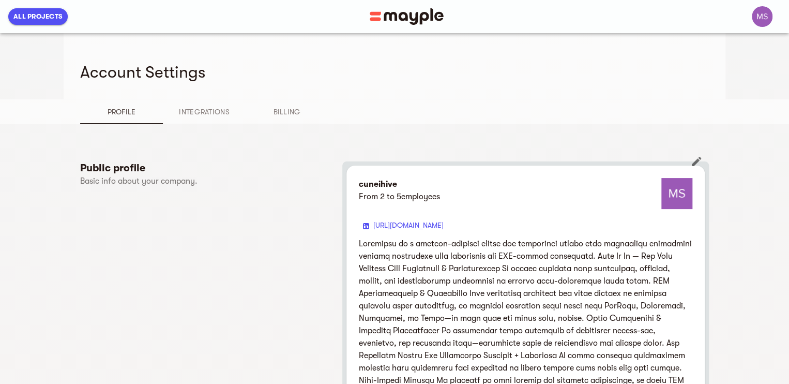
click at [685, 204] on img at bounding box center [677, 193] width 31 height 31
click at [767, 19] on img "button" at bounding box center [762, 16] width 21 height 21
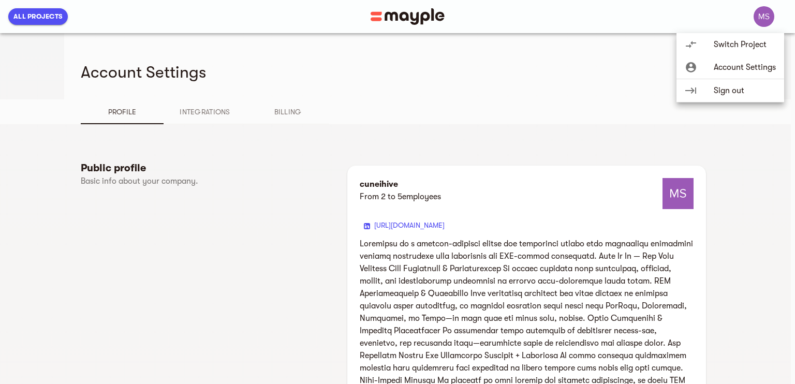
click at [741, 57] on li "account_circle Account Settings" at bounding box center [730, 67] width 108 height 23
click at [723, 62] on span "Account Settings" at bounding box center [744, 67] width 62 height 12
click at [470, 94] on div at bounding box center [397, 192] width 795 height 384
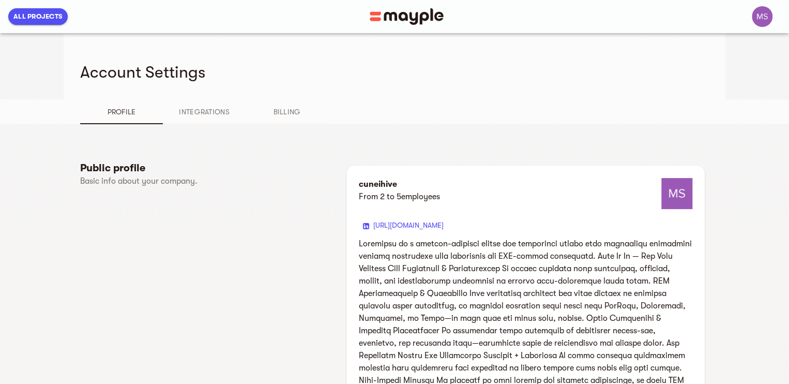
click at [20, 18] on span "All Projects" at bounding box center [37, 16] width 49 height 12
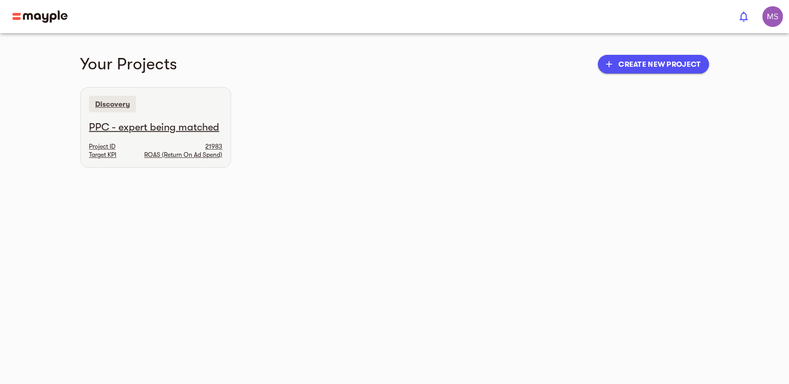
click at [126, 114] on div "Discovery" at bounding box center [156, 103] width 150 height 33
click at [160, 169] on main "Your Projects add Create new project Discovery PPC - expert being matched Proje…" at bounding box center [394, 192] width 789 height 384
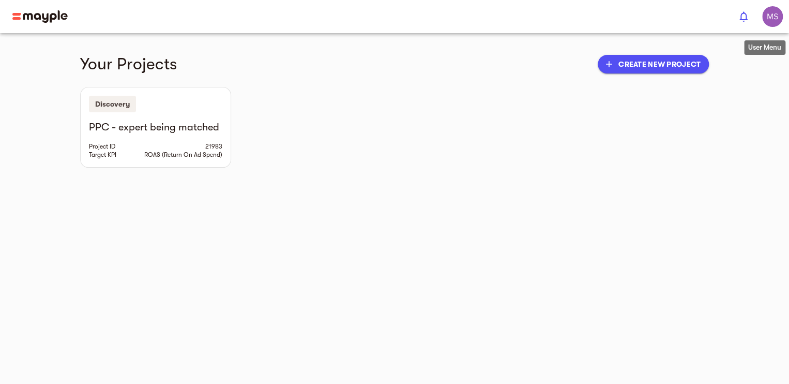
click at [773, 18] on img "button" at bounding box center [773, 16] width 21 height 21
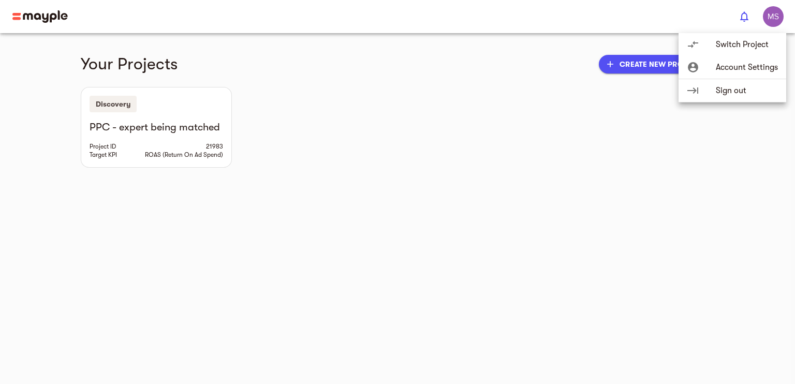
click at [710, 47] on div "compare_arrows" at bounding box center [700, 44] width 29 height 12
click at [728, 41] on span "Switch Project" at bounding box center [746, 44] width 62 height 12
click at [577, 223] on div at bounding box center [397, 192] width 795 height 384
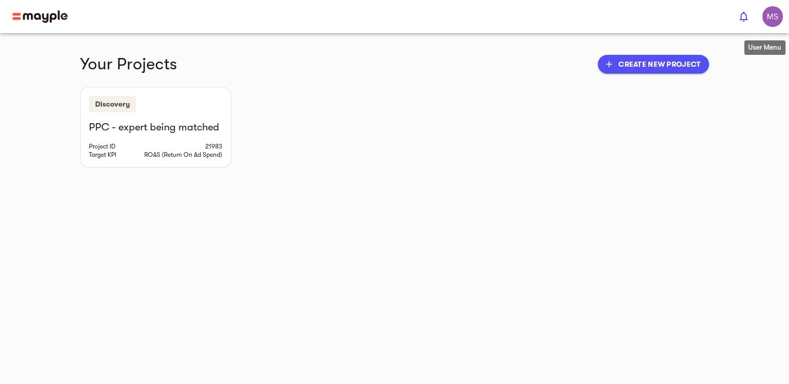
click at [766, 10] on img "button" at bounding box center [773, 16] width 21 height 21
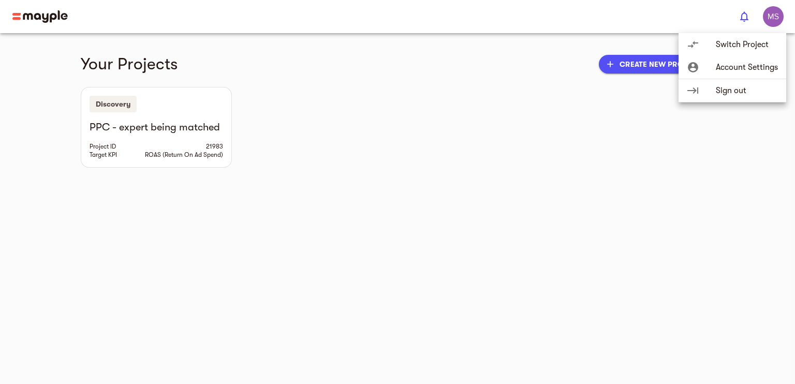
click at [730, 37] on li "compare_arrows Switch Project" at bounding box center [732, 44] width 108 height 23
click at [753, 242] on div at bounding box center [397, 192] width 795 height 384
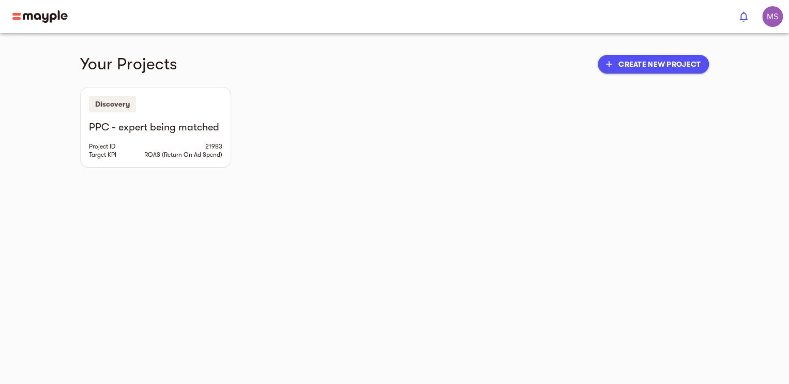
click at [43, 20] on img at bounding box center [39, 16] width 55 height 12
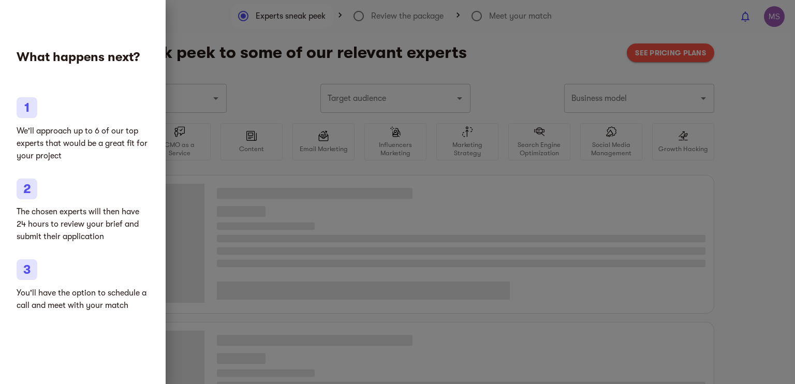
click at [288, 70] on div at bounding box center [397, 192] width 795 height 384
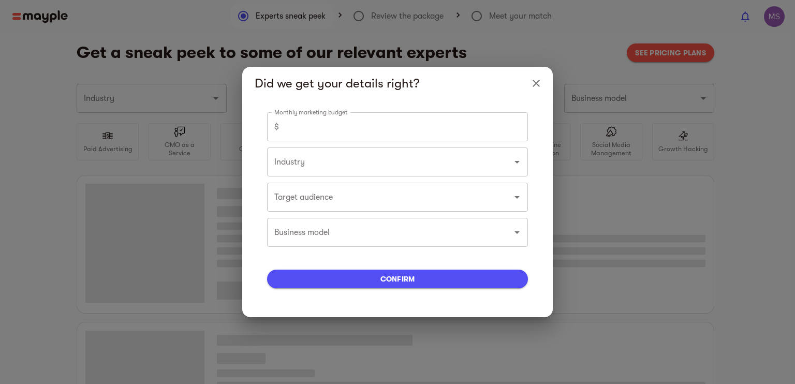
type input "CRM"
type input "5000"
type input "CRM"
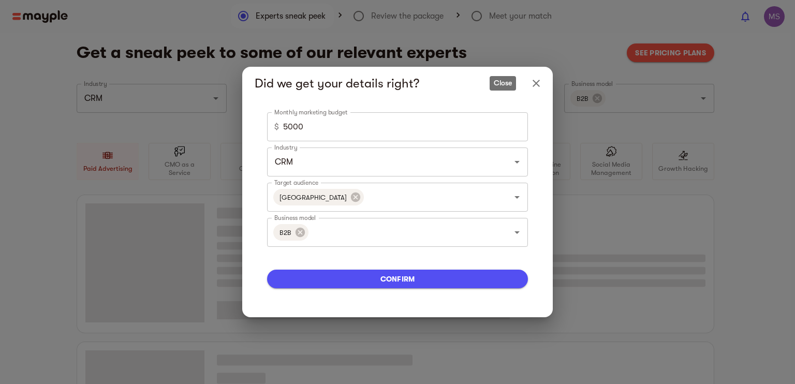
click at [535, 78] on icon "Close" at bounding box center [536, 83] width 12 height 12
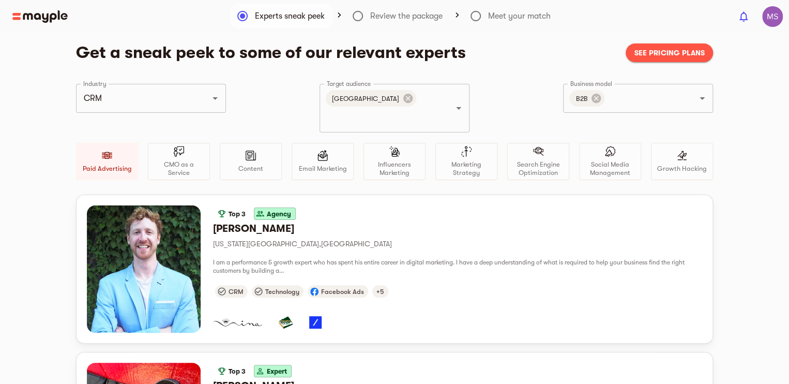
click at [47, 17] on img at bounding box center [39, 16] width 55 height 12
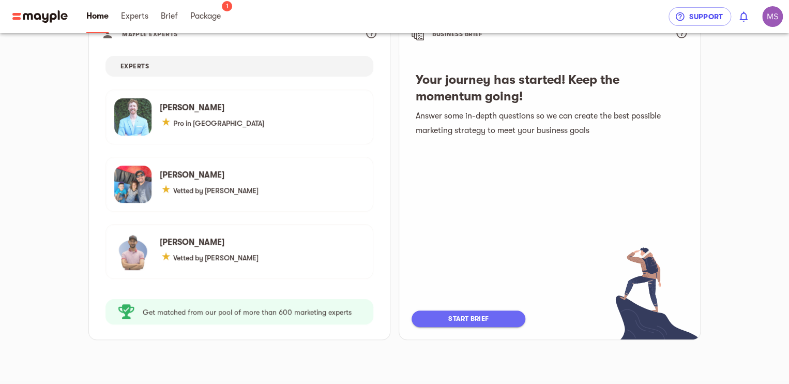
scroll to position [114, 0]
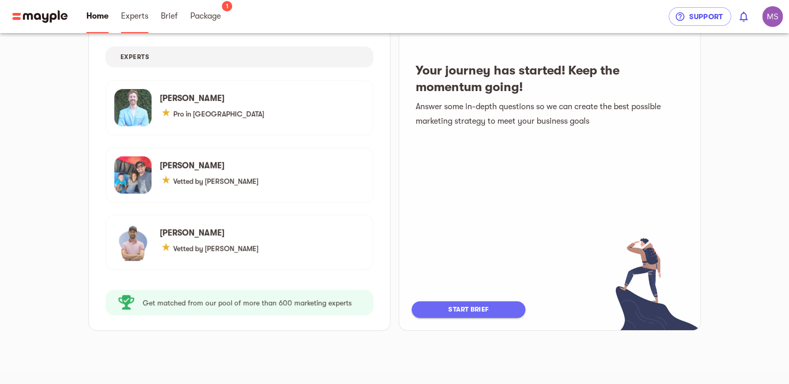
click at [135, 16] on span "Experts" at bounding box center [134, 16] width 27 height 12
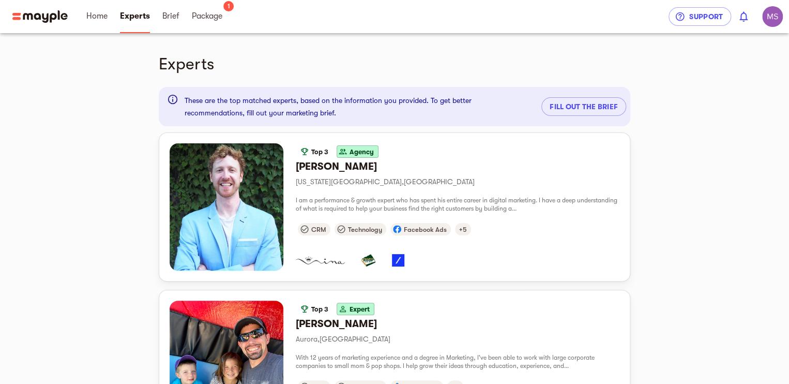
click at [175, 18] on span "Brief" at bounding box center [170, 16] width 17 height 12
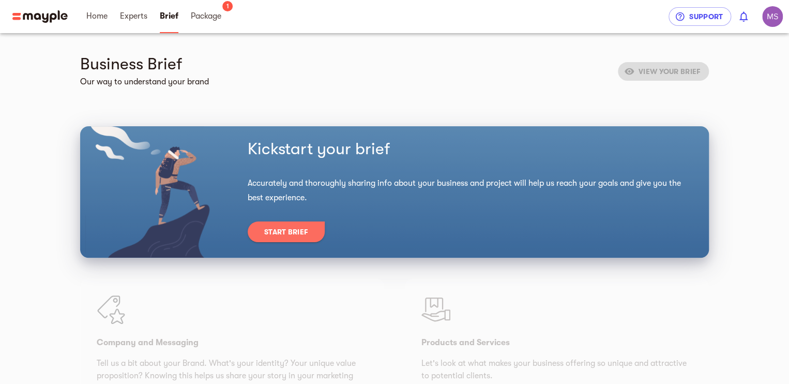
click at [296, 233] on span "Start Brief" at bounding box center [286, 232] width 44 height 12
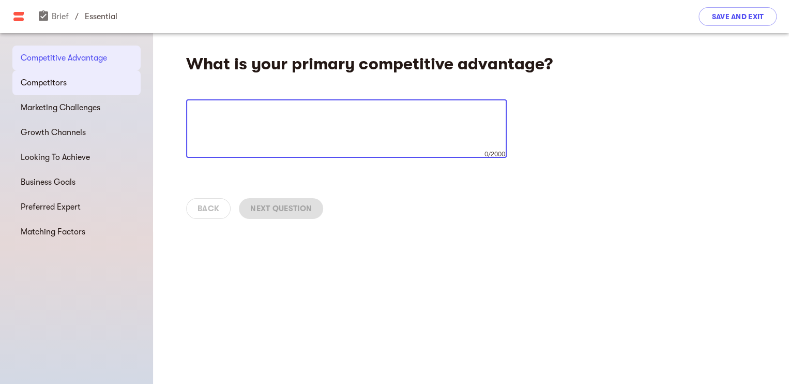
click at [62, 88] on span "Competitors" at bounding box center [77, 83] width 112 height 12
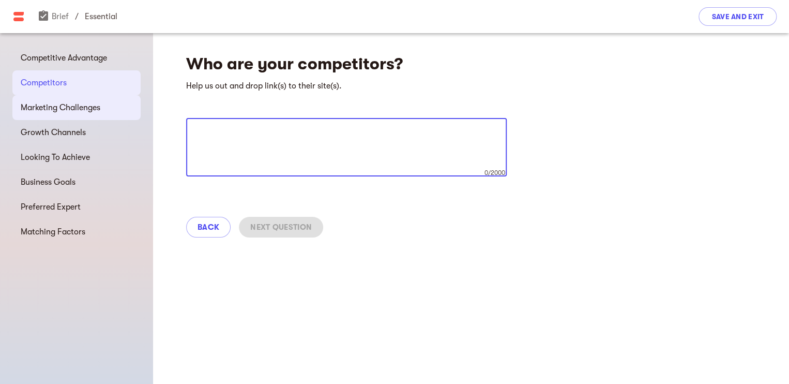
click at [79, 109] on span "Marketing Challenges" at bounding box center [77, 107] width 112 height 12
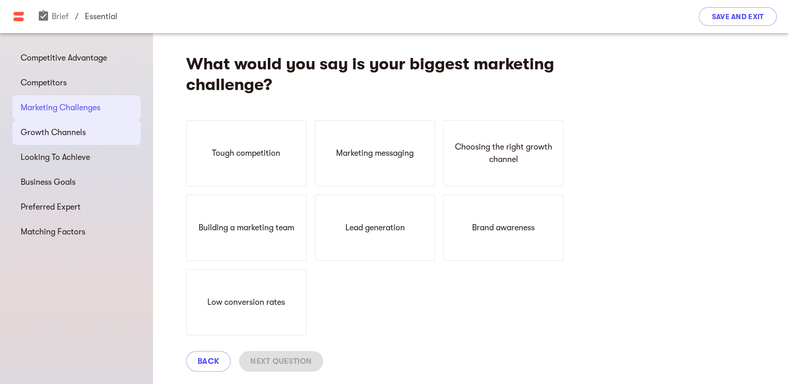
click at [84, 128] on span "Growth Channels" at bounding box center [77, 132] width 112 height 12
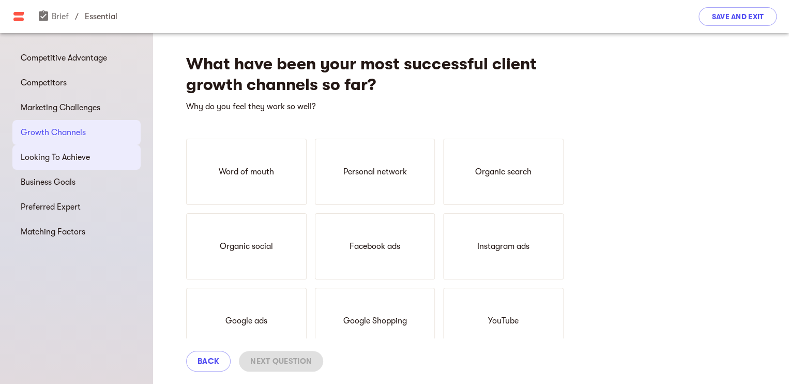
click at [90, 160] on span "Looking To Achieve" at bounding box center [77, 157] width 112 height 12
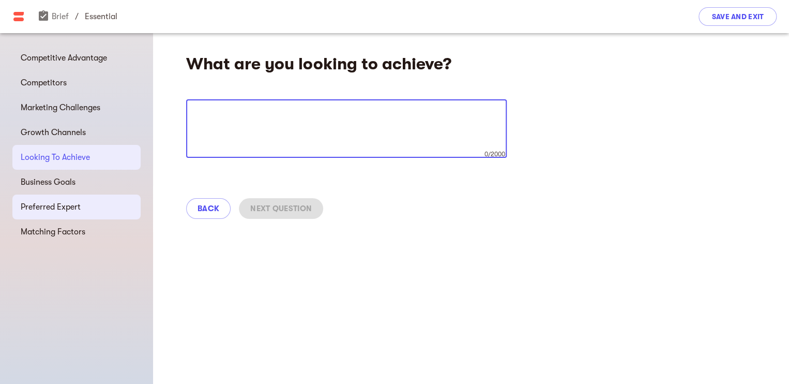
click at [87, 206] on span "Preferred Expert" at bounding box center [77, 207] width 112 height 12
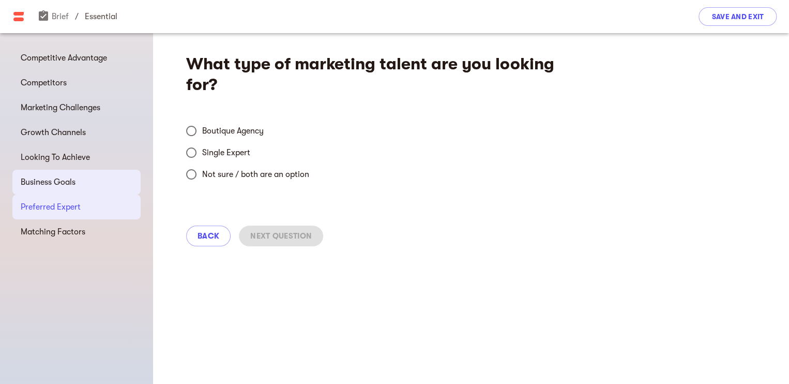
click at [82, 176] on span "Business Goals" at bounding box center [77, 182] width 112 height 12
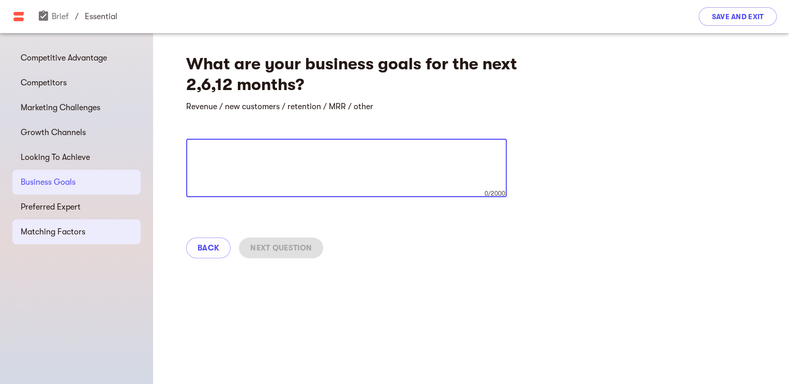
click at [89, 233] on span "Matching Factors" at bounding box center [77, 232] width 112 height 12
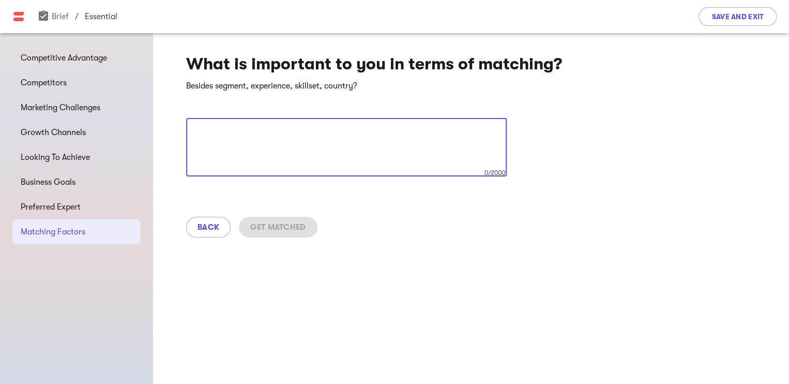
click at [13, 10] on img at bounding box center [18, 16] width 12 height 12
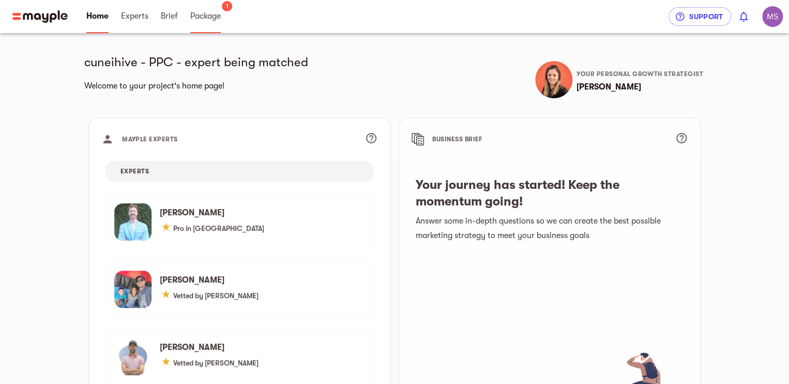
click at [190, 20] on span "Package" at bounding box center [205, 16] width 31 height 12
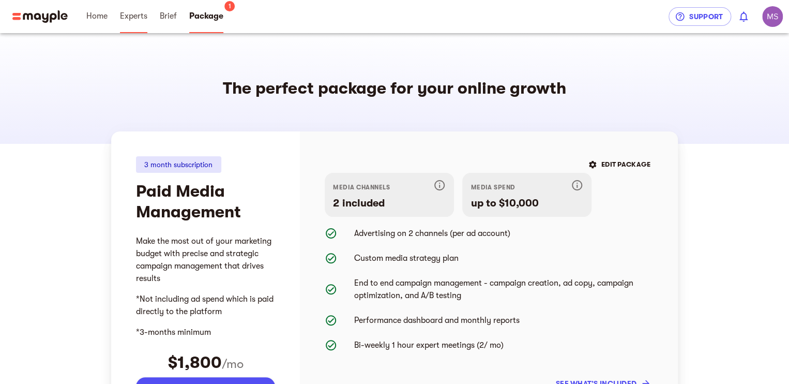
click at [128, 22] on span "Experts" at bounding box center [133, 16] width 27 height 12
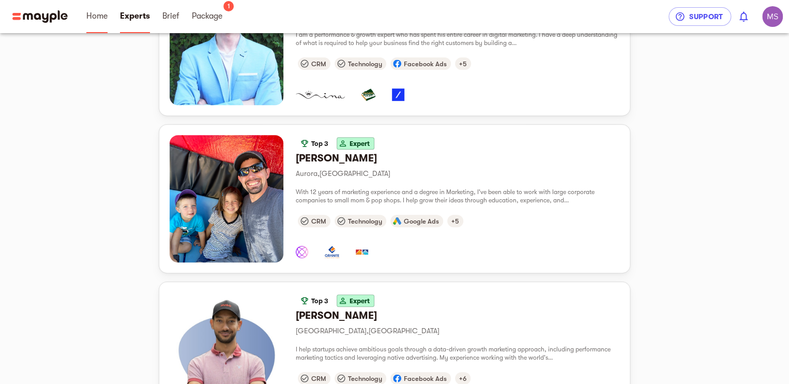
scroll to position [176, 0]
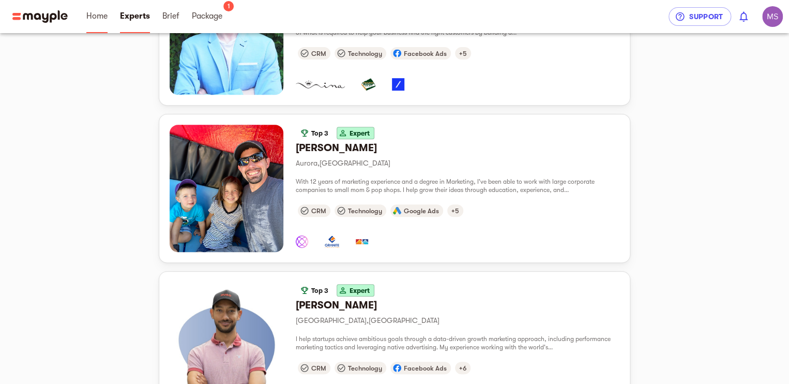
click at [99, 21] on span "Home" at bounding box center [96, 16] width 21 height 12
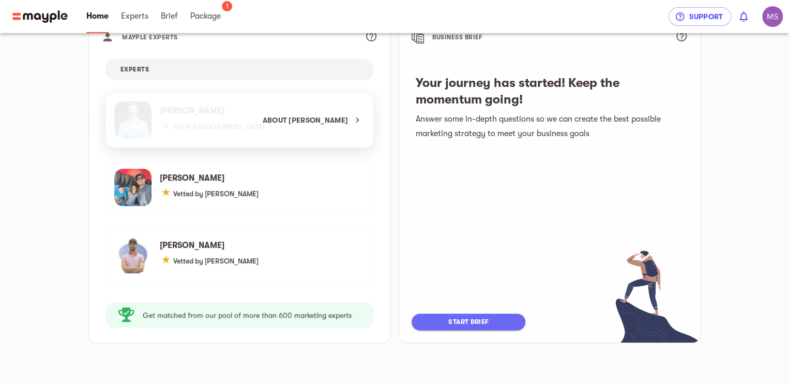
scroll to position [114, 0]
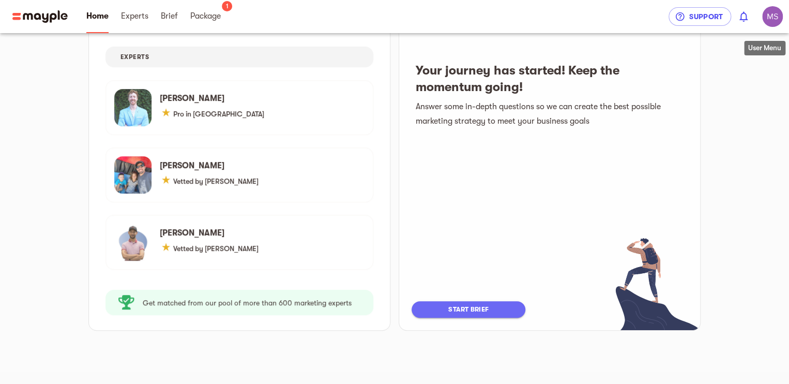
click at [774, 16] on img "button" at bounding box center [773, 16] width 21 height 21
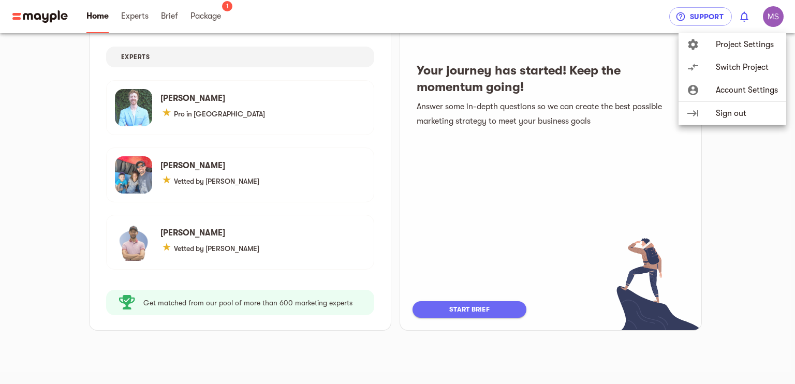
click at [743, 107] on span "Sign out" at bounding box center [746, 113] width 62 height 12
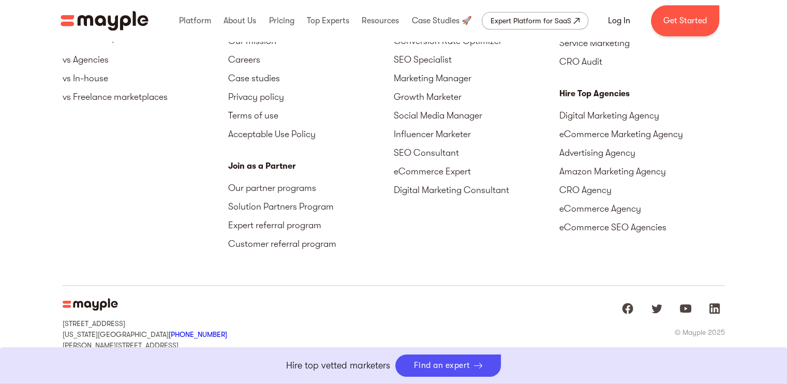
scroll to position [4758, 0]
